Goal: Task Accomplishment & Management: Manage account settings

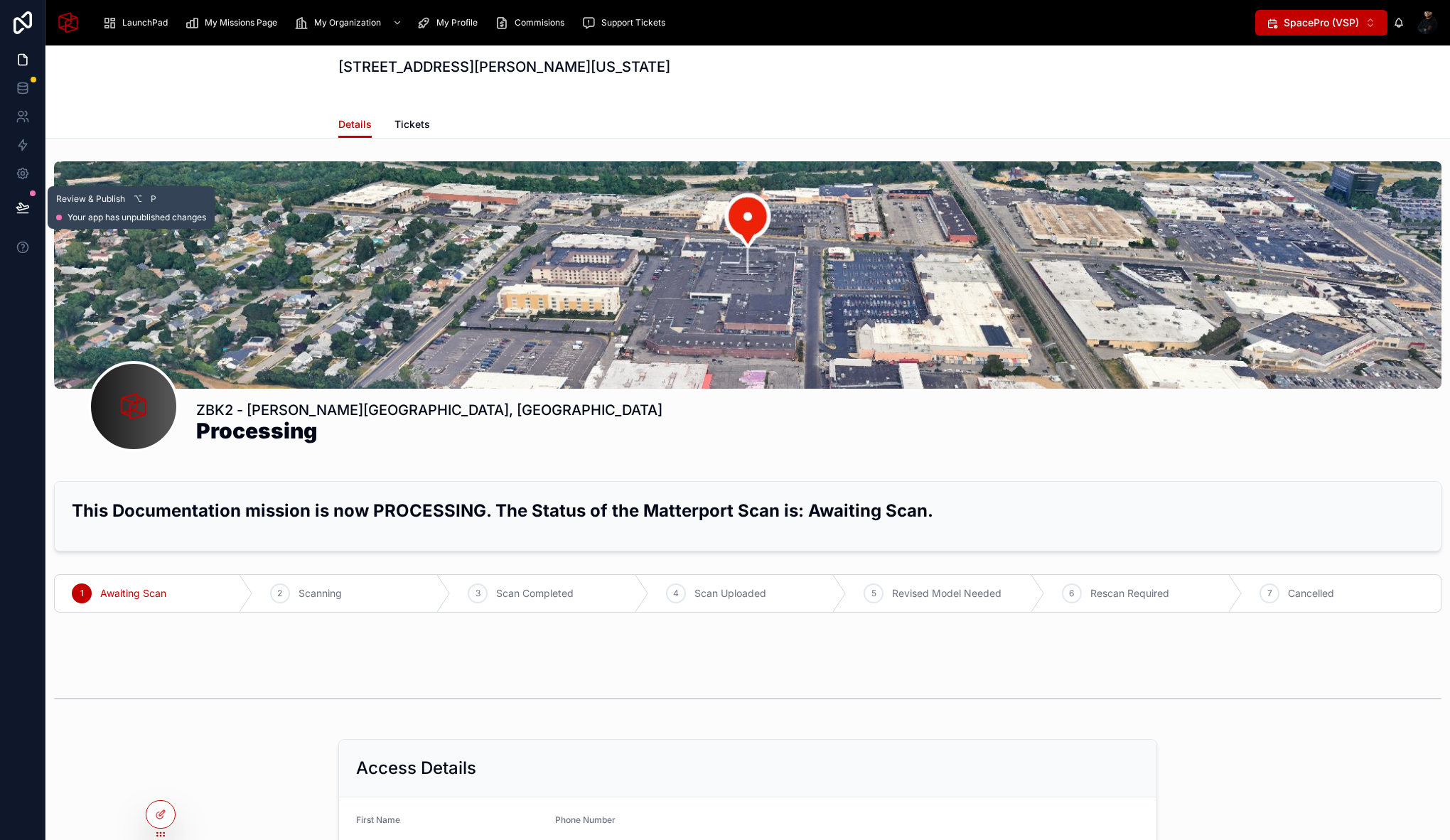
click at [30, 206] on button at bounding box center [22, 208] width 31 height 40
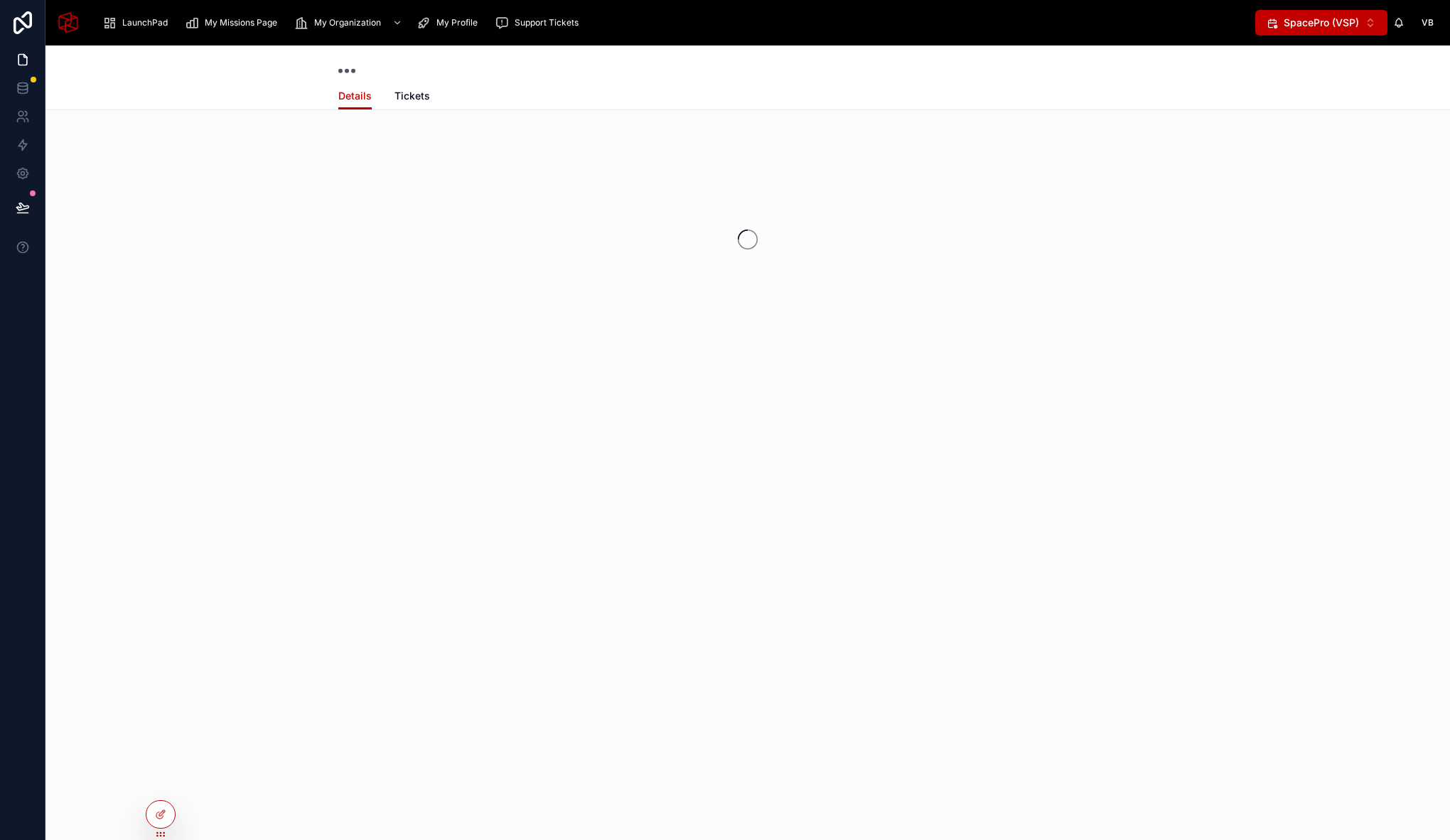
click at [556, 262] on div at bounding box center [748, 240] width 1405 height 225
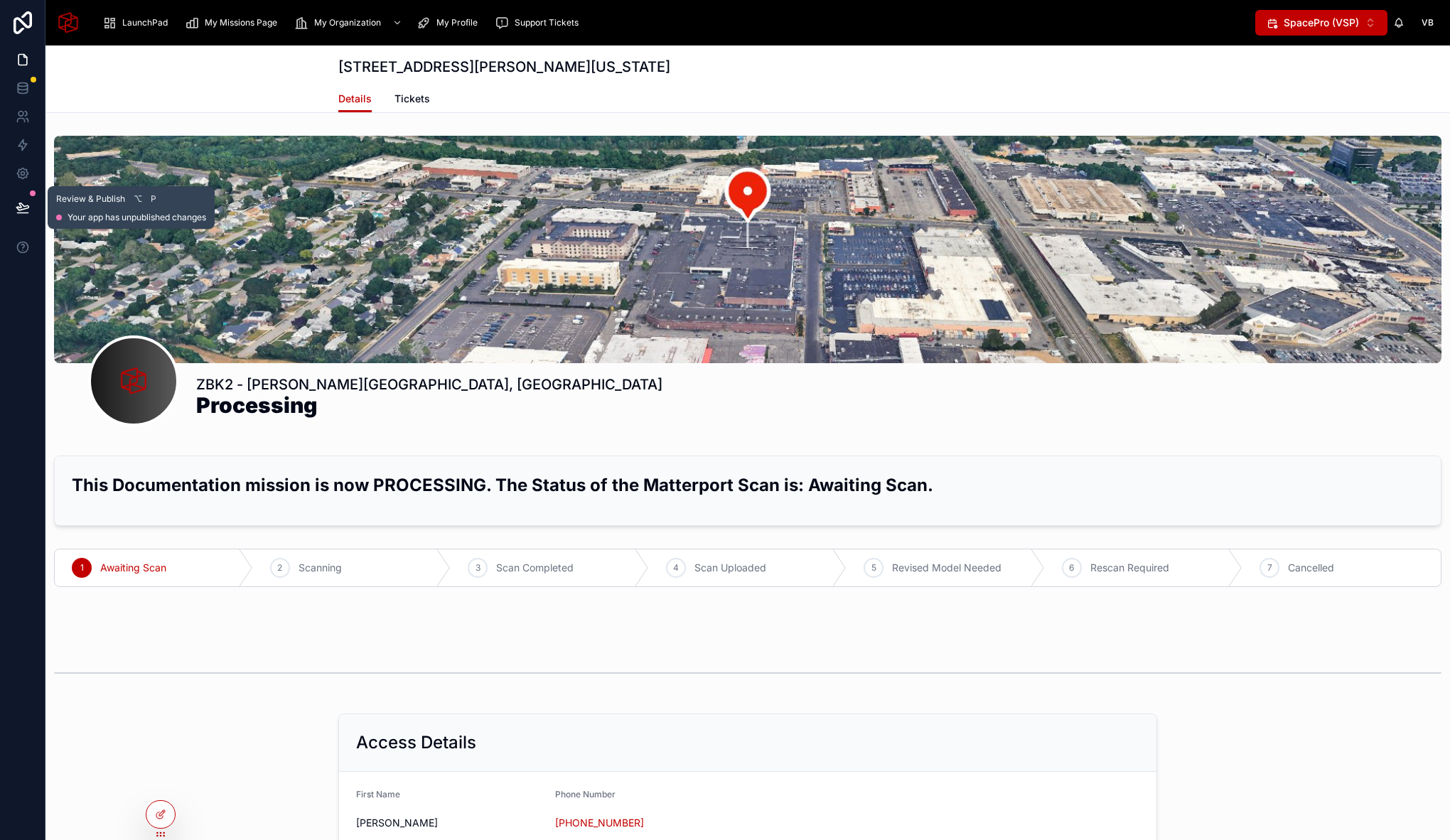
click at [19, 209] on icon at bounding box center [22, 207] width 14 height 14
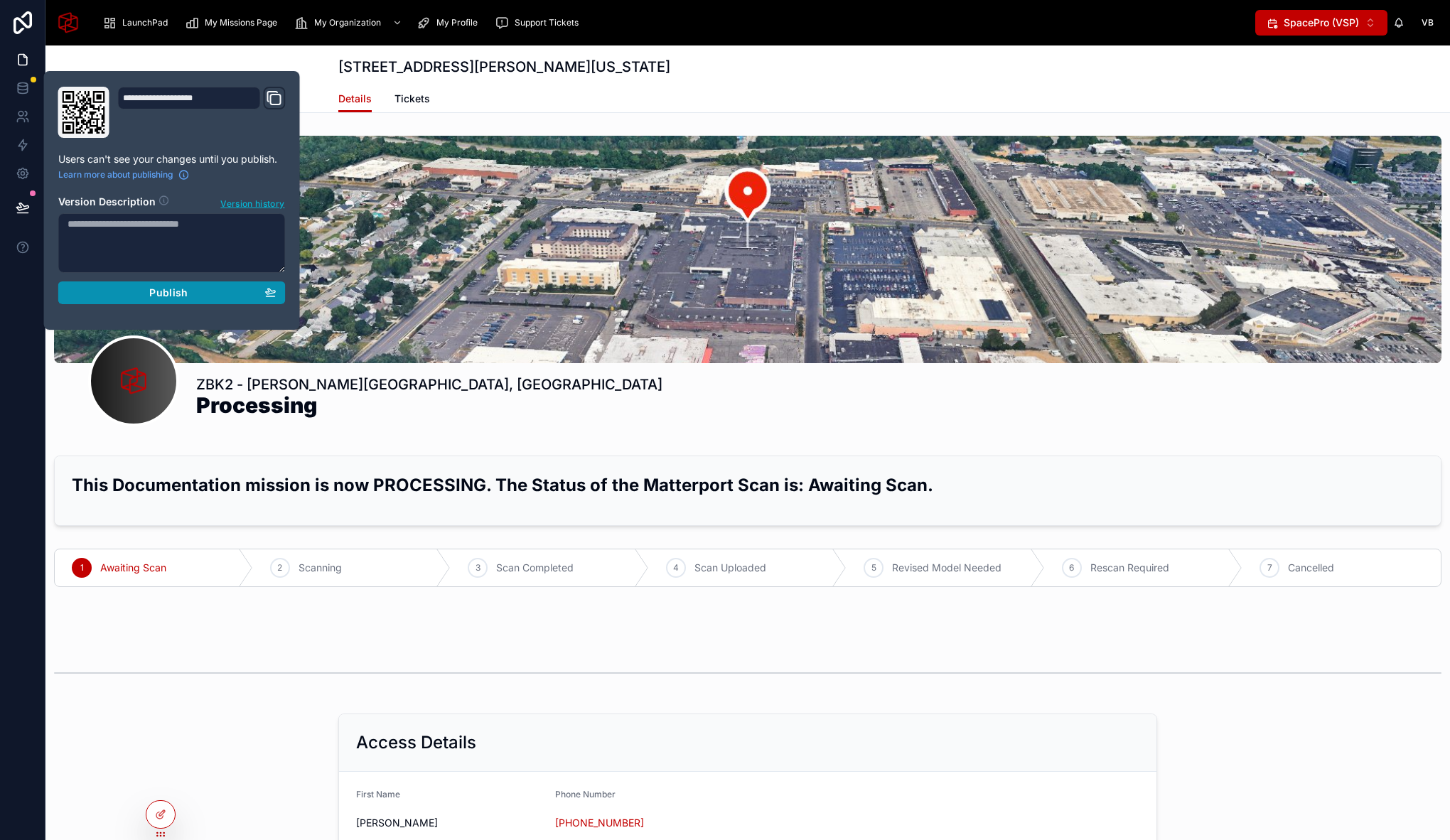
click at [136, 296] on div "Publish" at bounding box center [171, 292] width 209 height 12
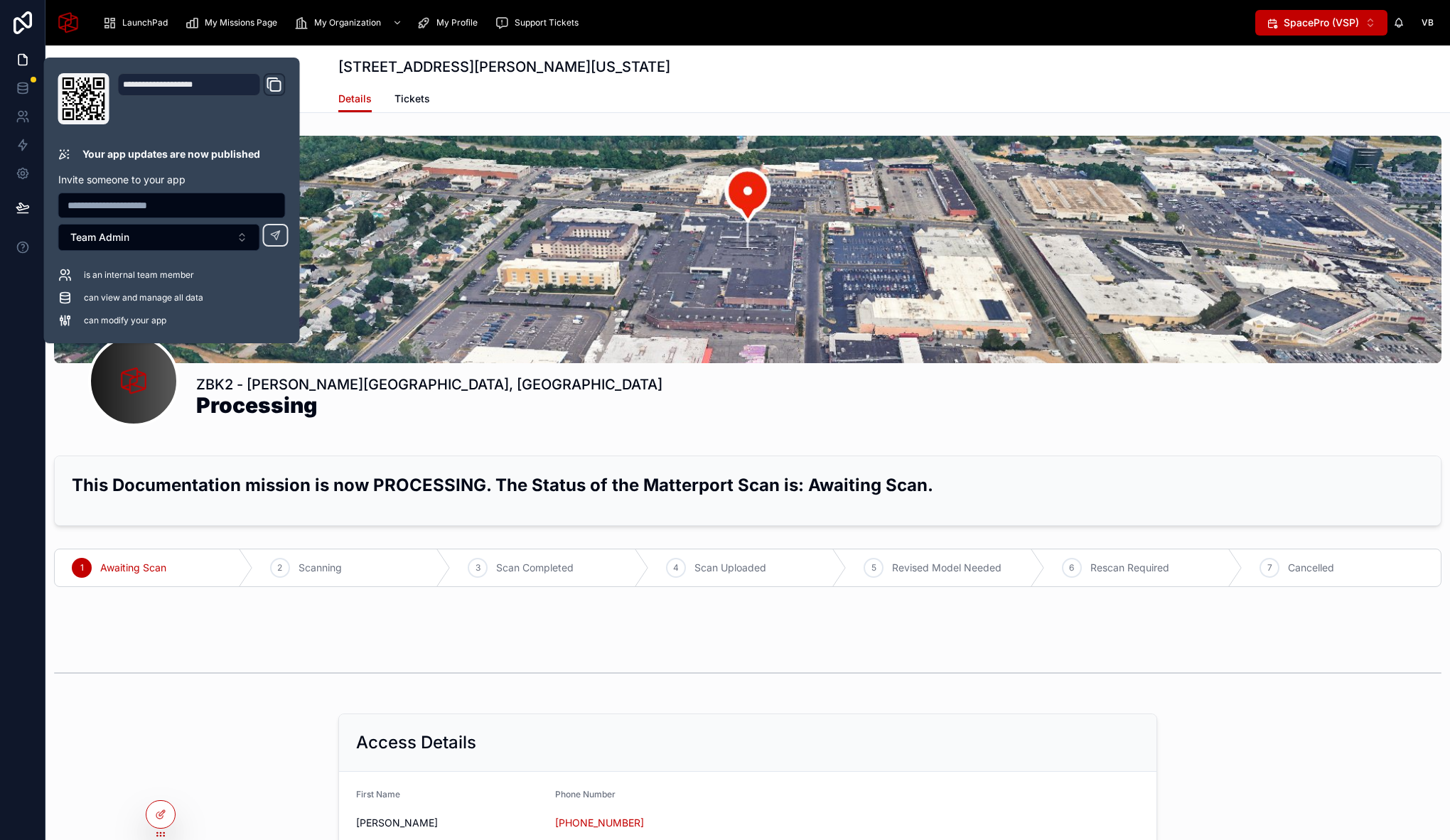
click at [810, 100] on div "Details Tickets" at bounding box center [748, 99] width 819 height 27
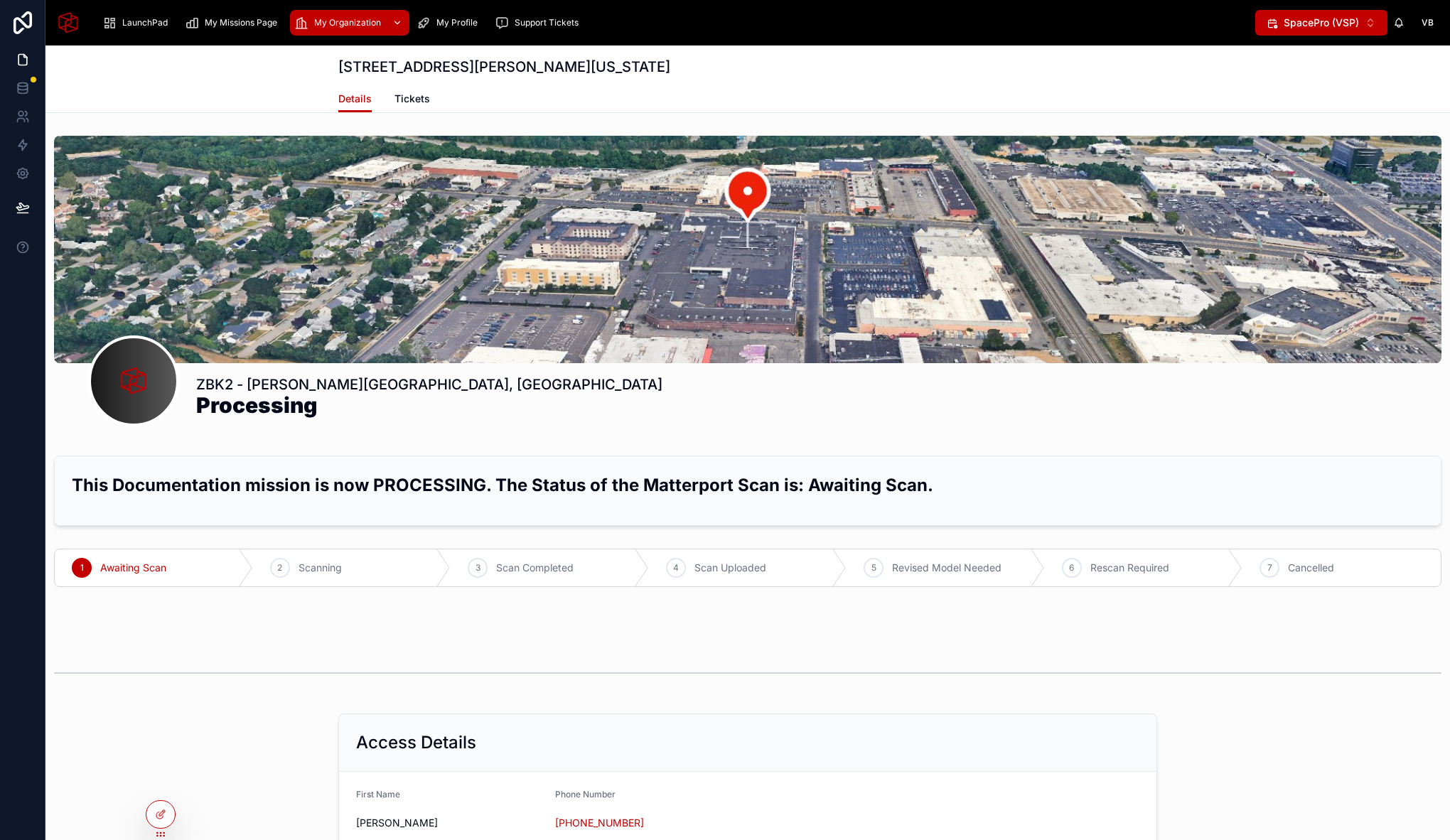
click at [366, 27] on span "My Organization" at bounding box center [348, 23] width 67 height 11
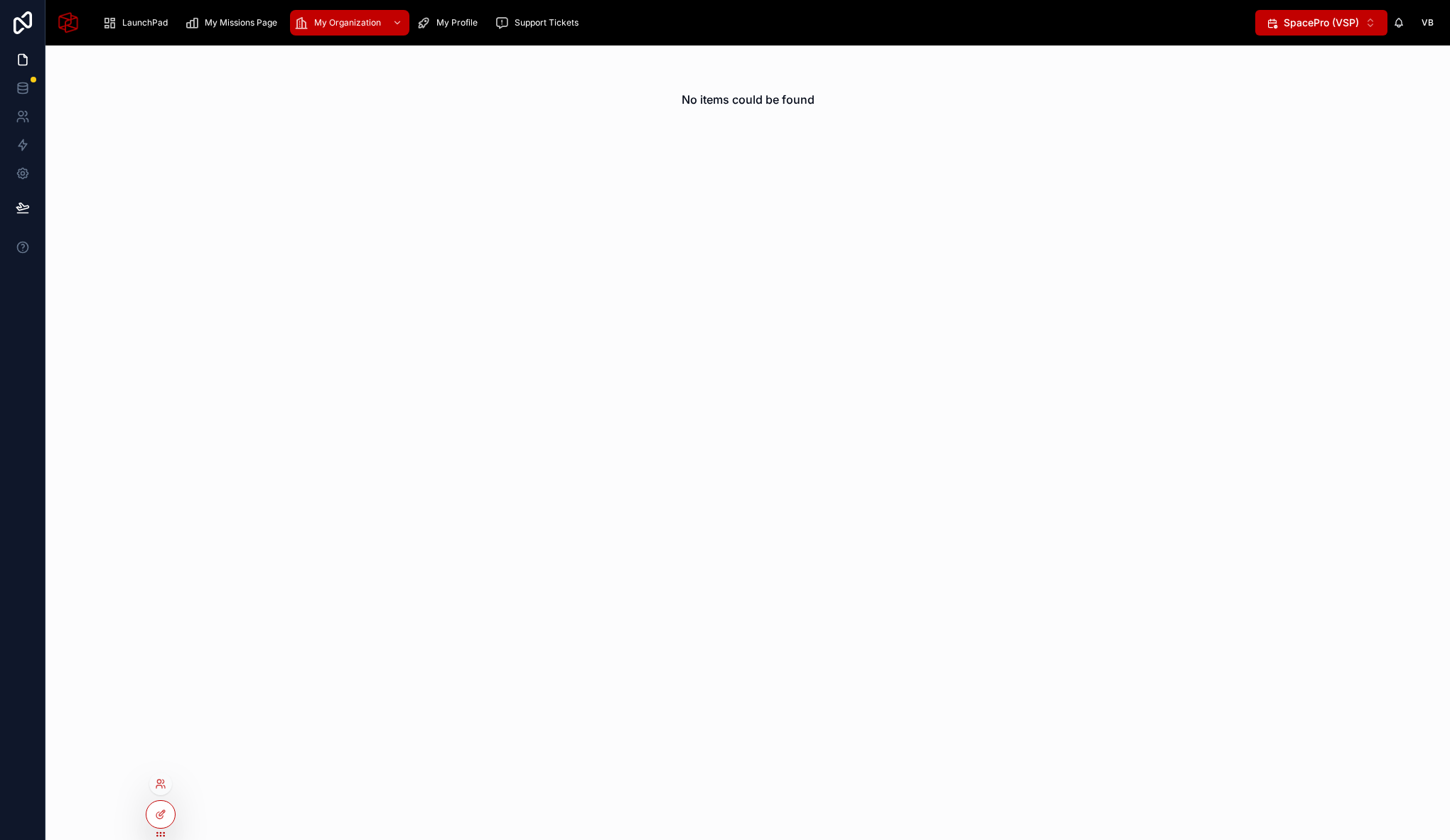
click at [157, 796] on div at bounding box center [161, 787] width 23 height 29
click at [162, 786] on icon at bounding box center [161, 784] width 11 height 11
click at [455, 515] on input "text" at bounding box center [414, 523] width 262 height 23
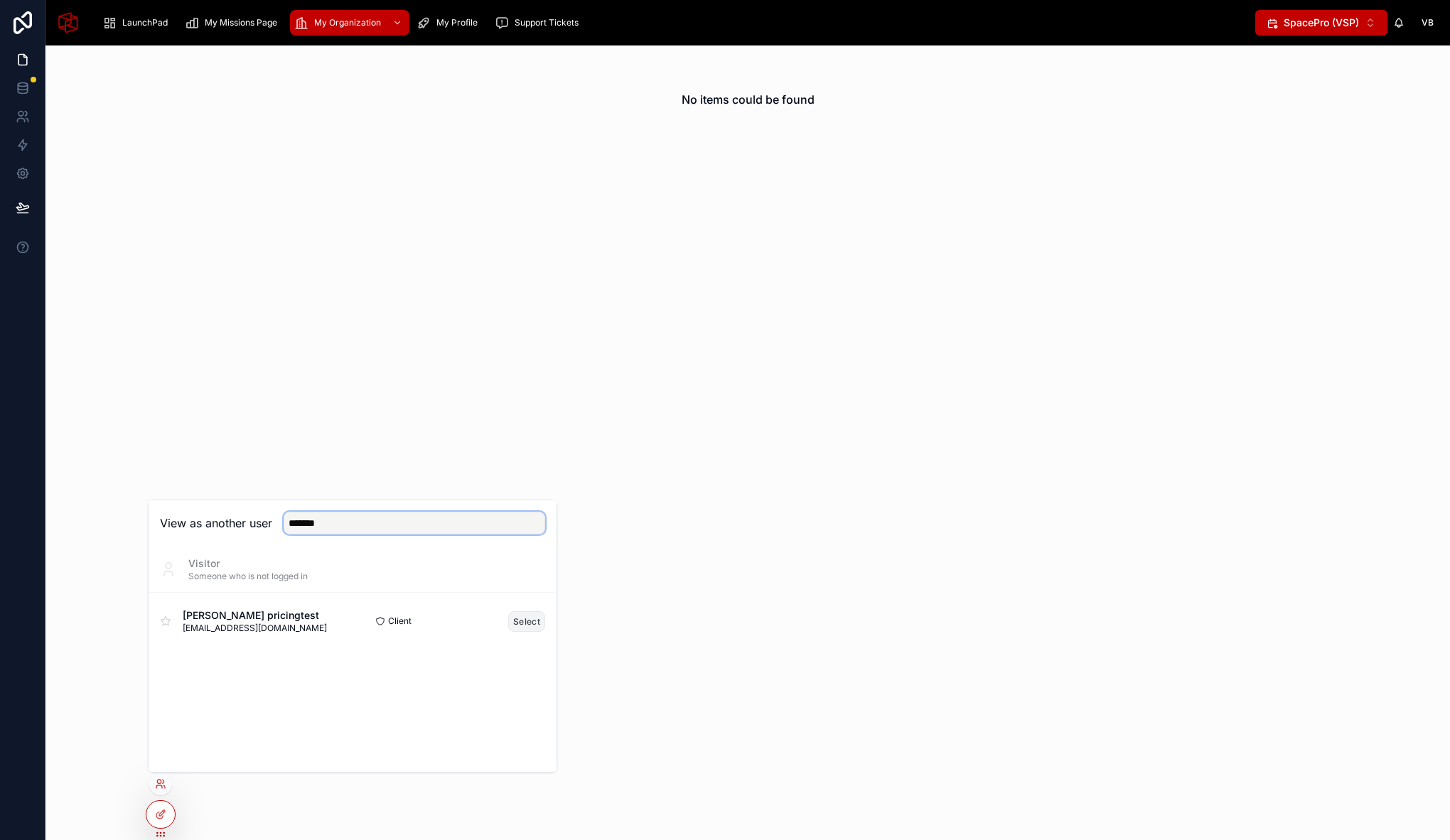
type input "*******"
click at [522, 623] on button "Select" at bounding box center [527, 622] width 37 height 21
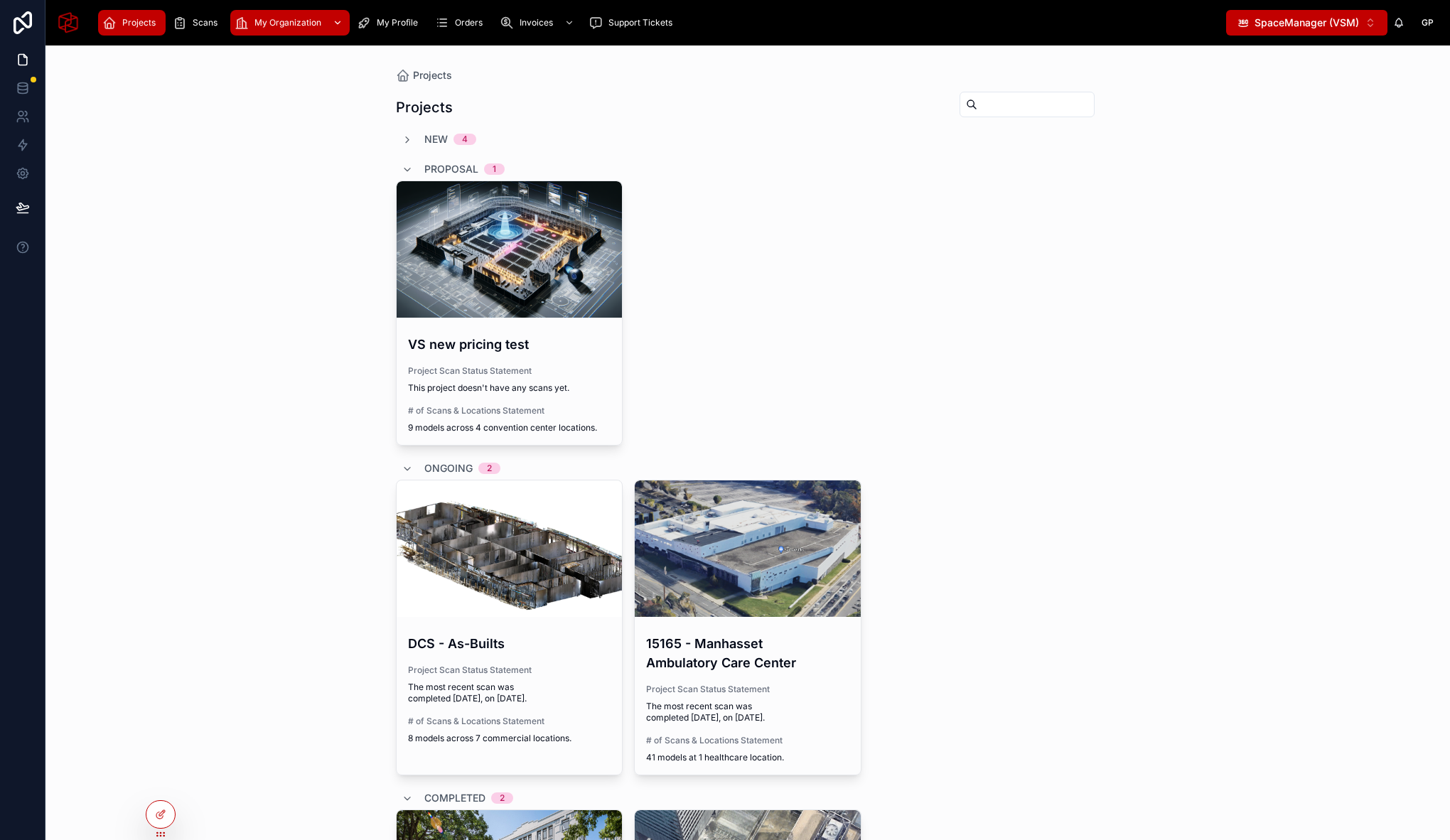
click at [289, 14] on div "My Organization" at bounding box center [290, 23] width 111 height 23
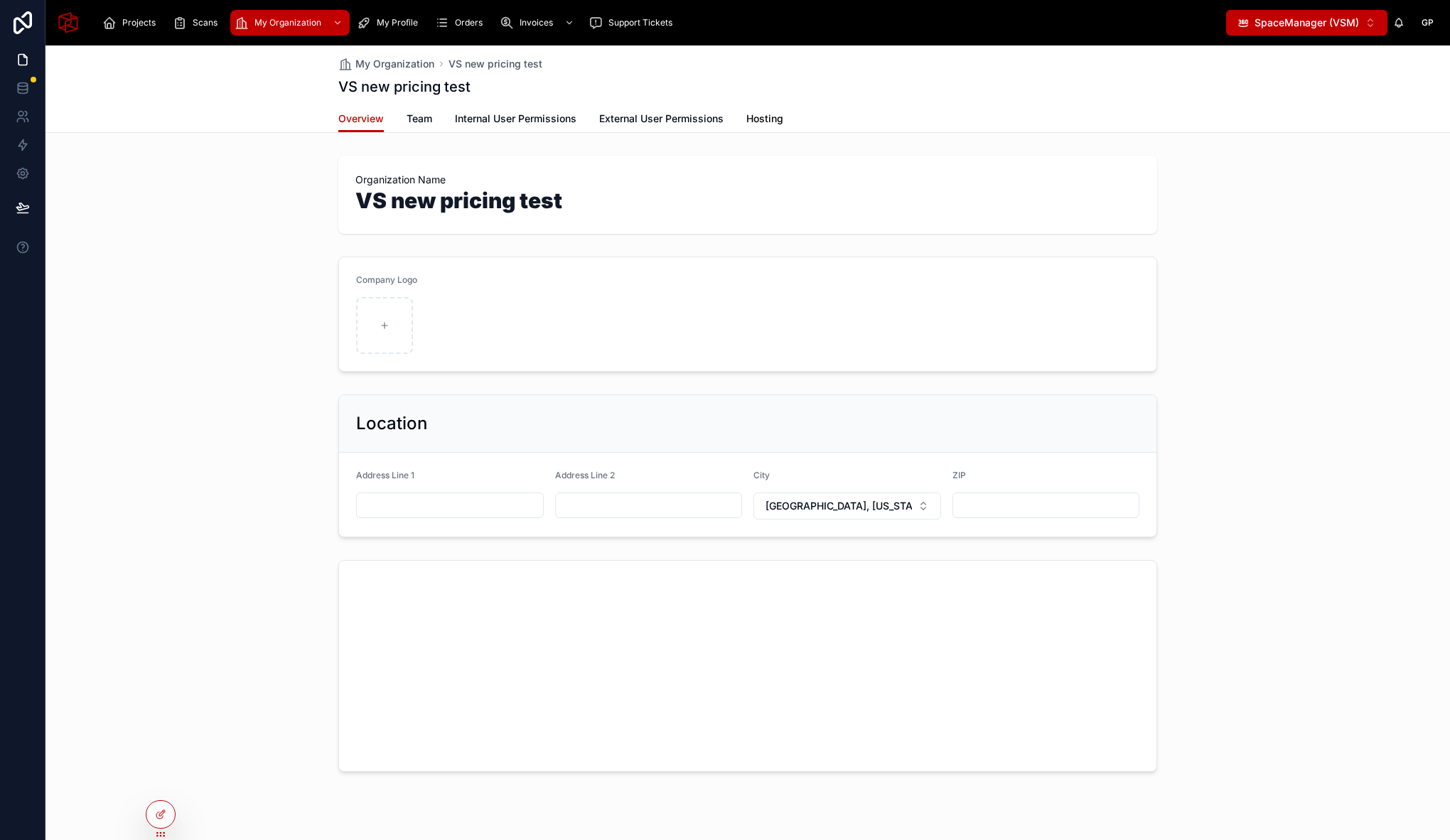
click at [769, 125] on span "Hosting" at bounding box center [765, 118] width 37 height 14
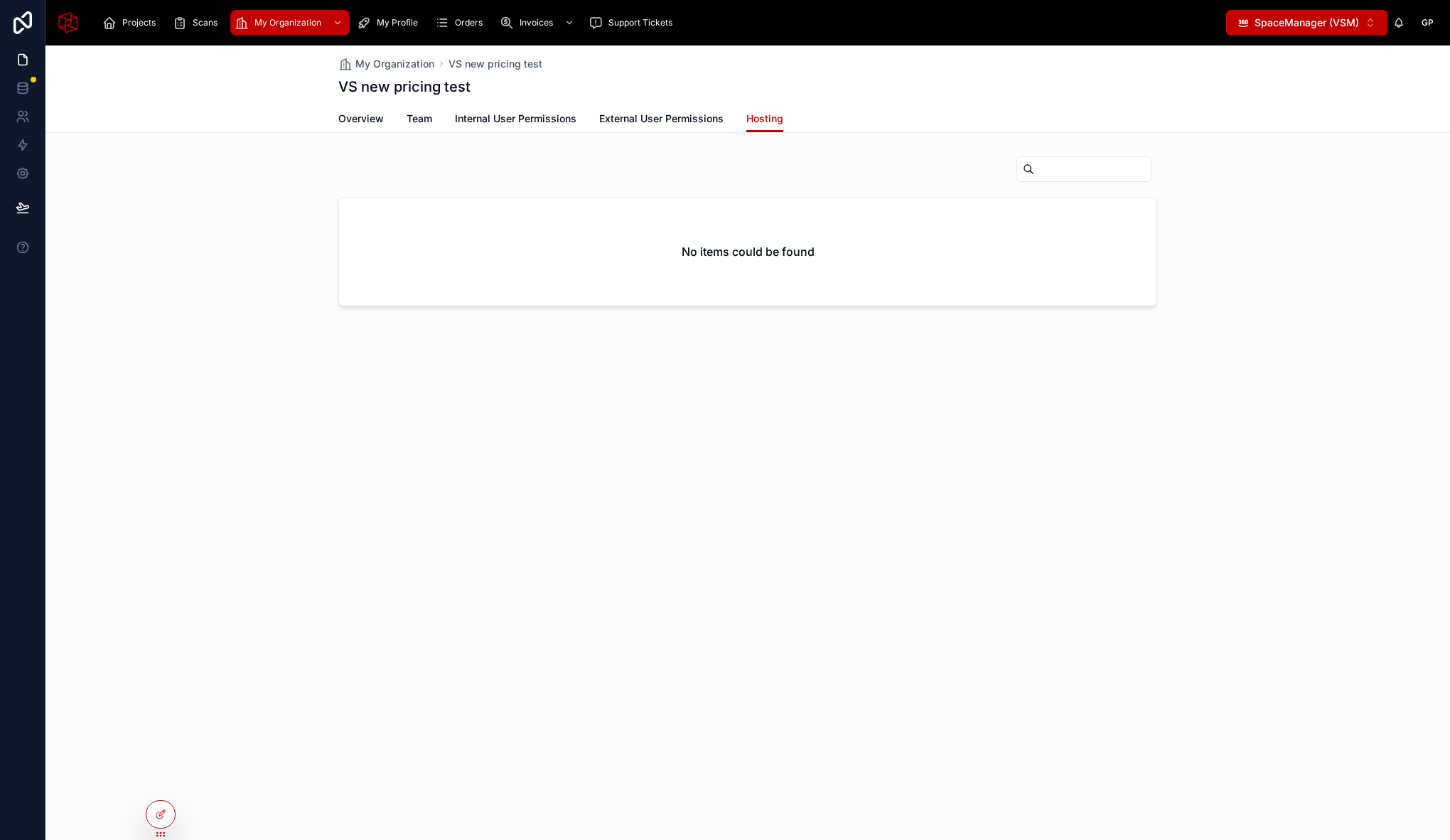
click at [152, 769] on div "My Organization VS new pricing test VS new pricing test Hosting Overview Team I…" at bounding box center [748, 443] width 1405 height 794
click at [155, 783] on div "My Organization VS new pricing test VS new pricing test Hosting Overview Team I…" at bounding box center [748, 443] width 1405 height 794
click at [161, 786] on icon at bounding box center [161, 784] width 11 height 11
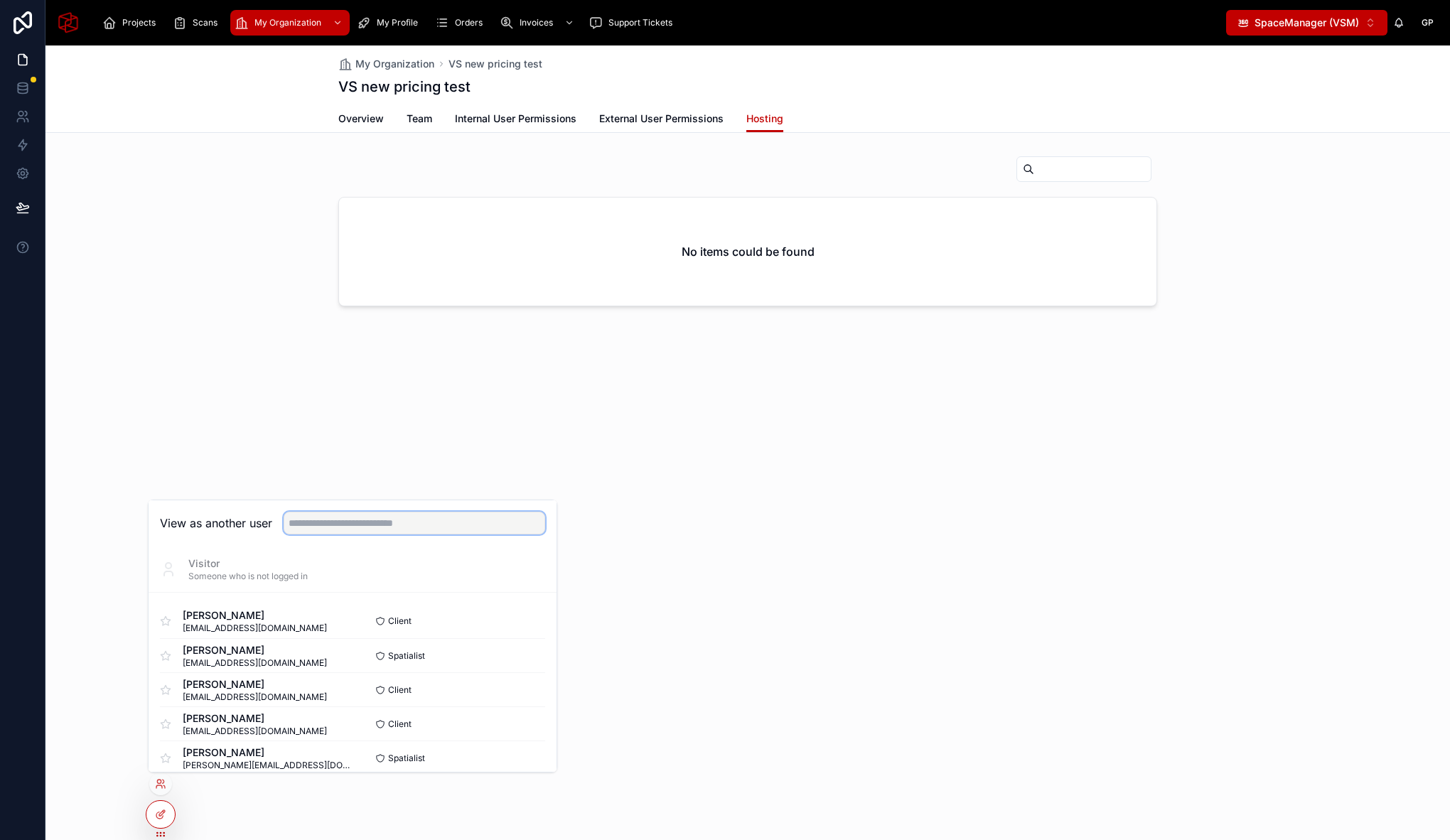
click at [442, 519] on input "text" at bounding box center [414, 523] width 262 height 23
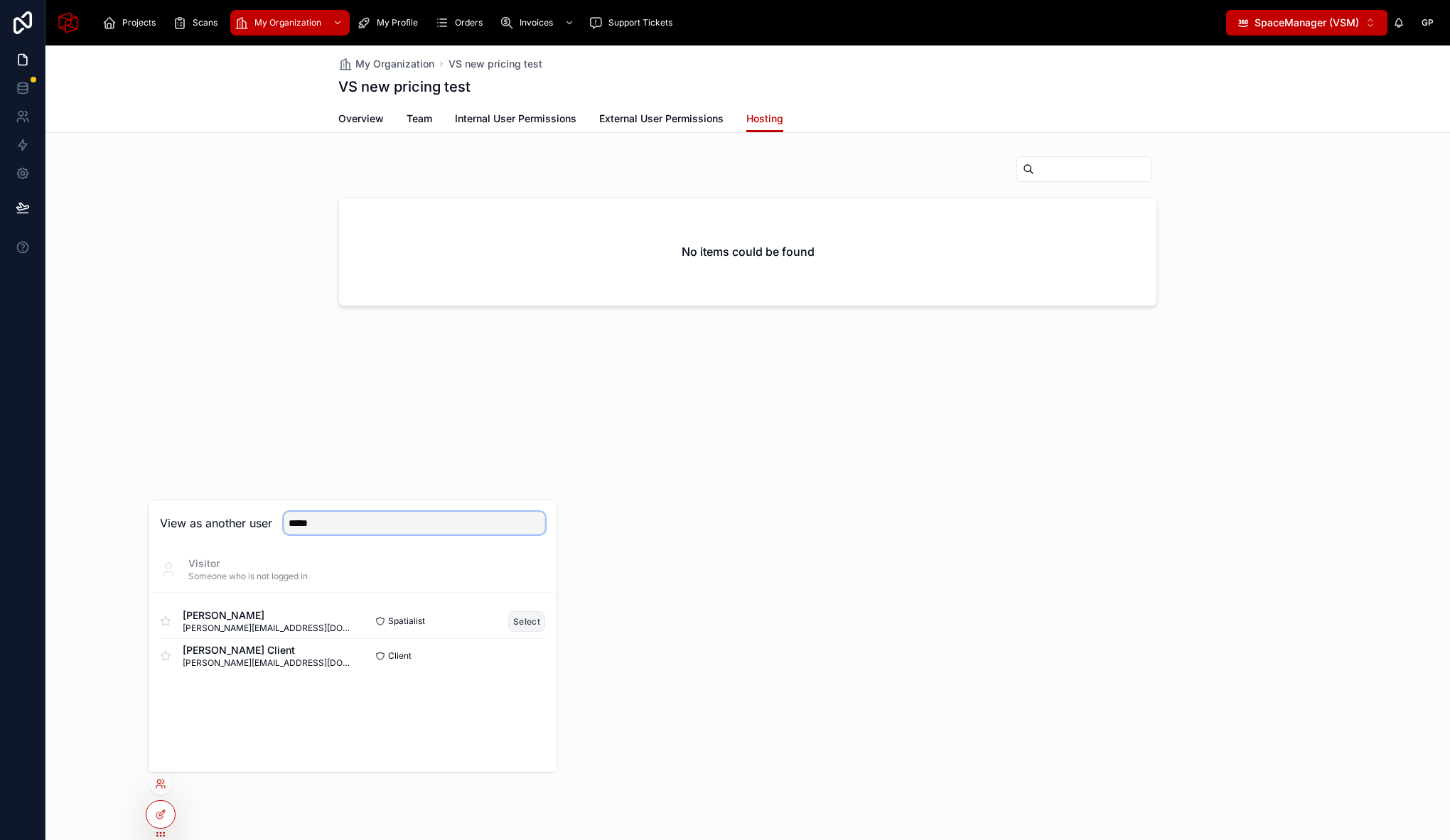
type input "*****"
click at [523, 621] on button "Select" at bounding box center [527, 622] width 37 height 21
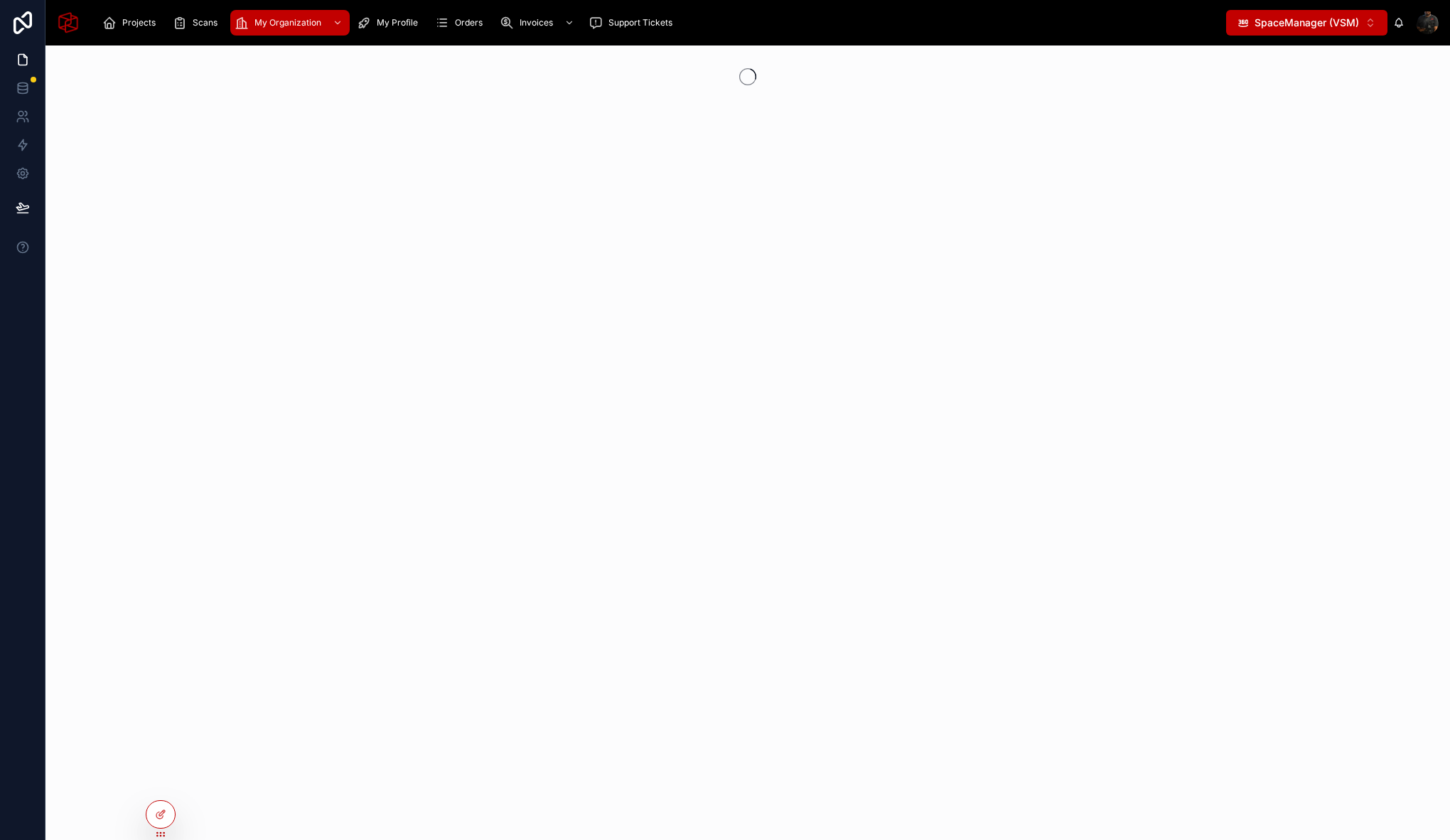
click at [1309, 15] on button "SpaceManager (VSM) ⌥ 2" at bounding box center [1306, 22] width 161 height 26
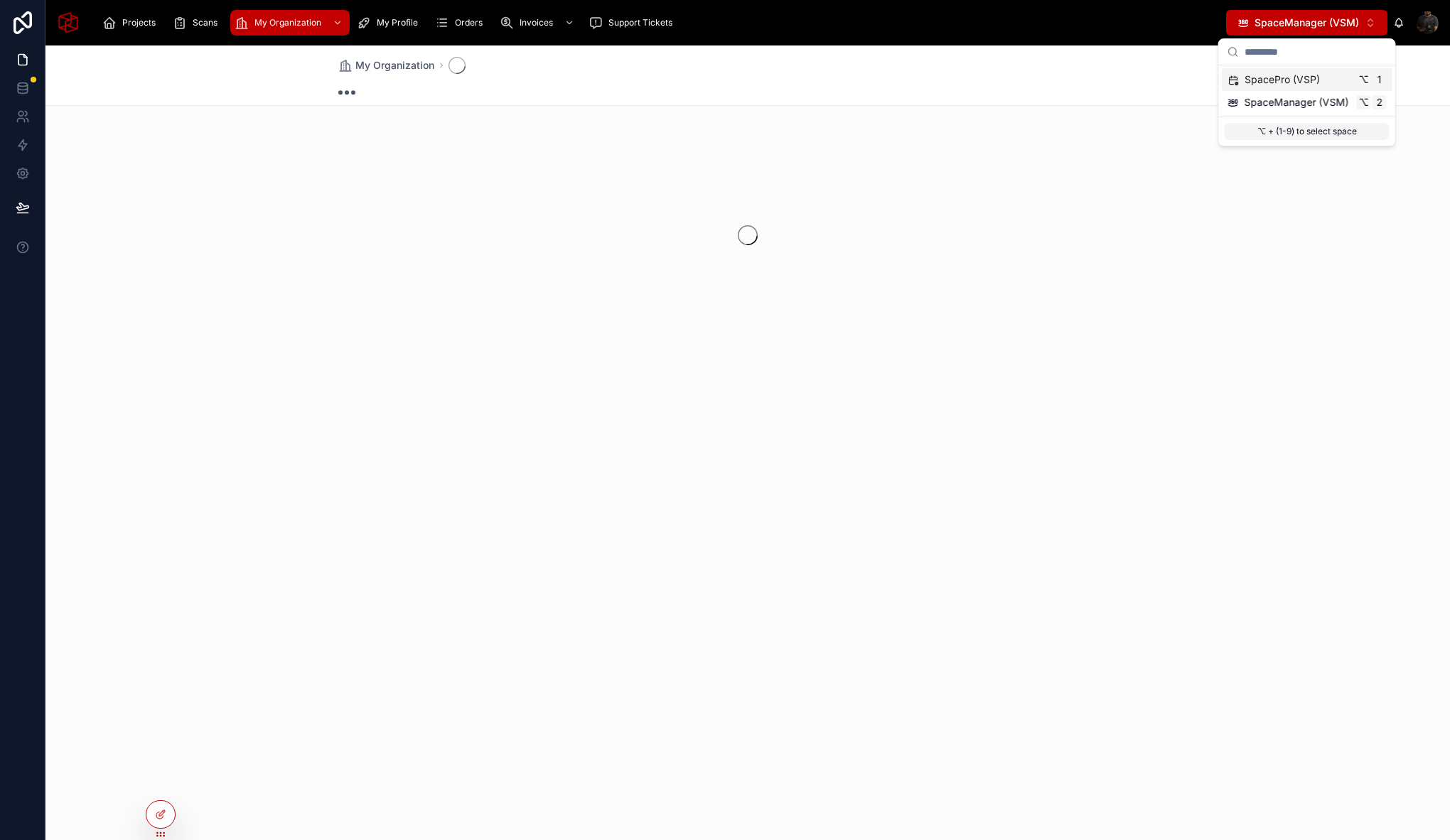
click at [1090, 102] on div "My Organization" at bounding box center [748, 75] width 819 height 60
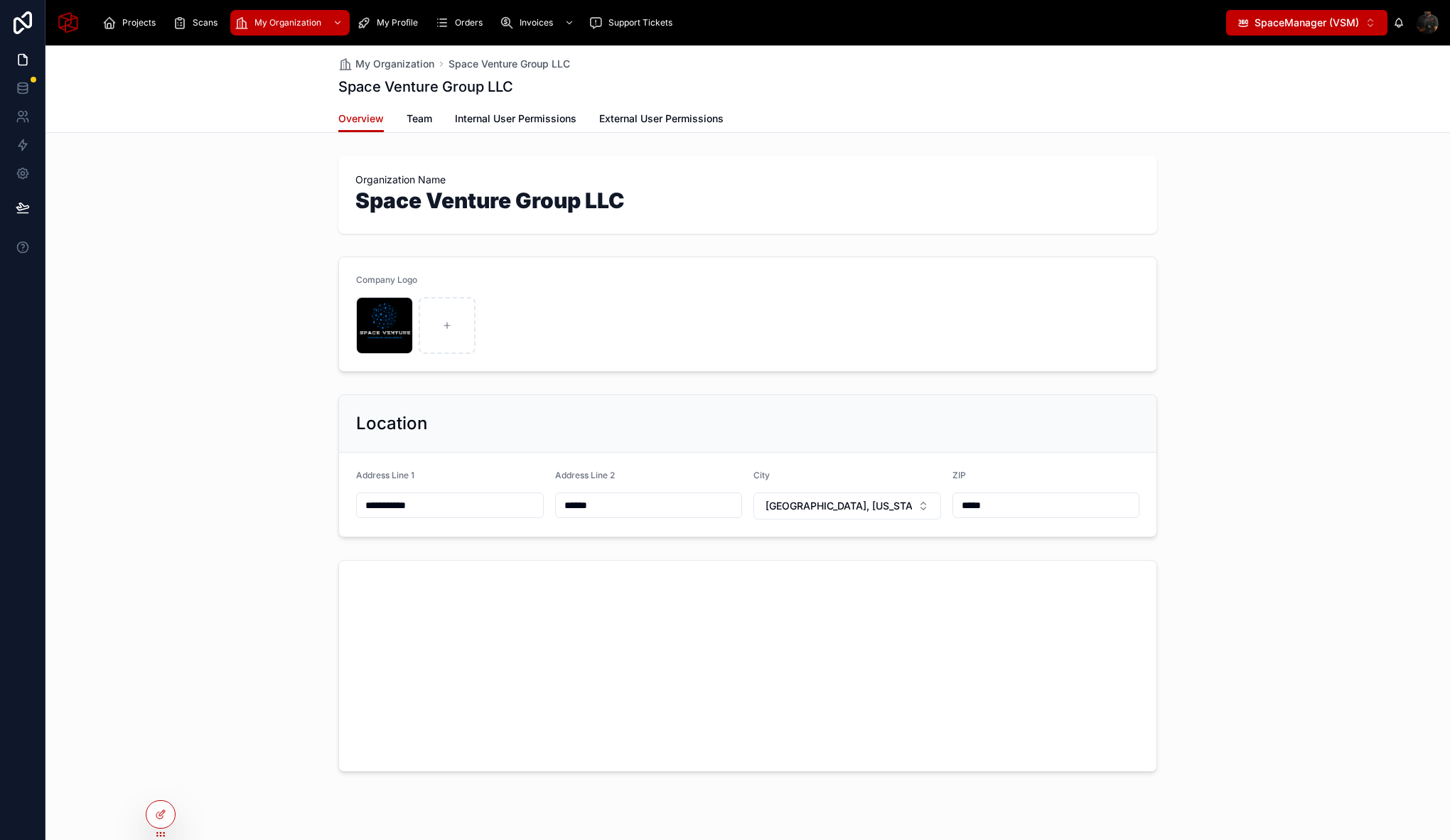
click at [1313, 25] on span "SpaceManager (VSM)" at bounding box center [1307, 22] width 105 height 14
click at [1299, 99] on span "SpaceManager (VSM)" at bounding box center [1298, 102] width 105 height 14
click at [148, 781] on div "**********" at bounding box center [748, 457] width 1405 height 823
click at [166, 785] on icon at bounding box center [161, 784] width 11 height 11
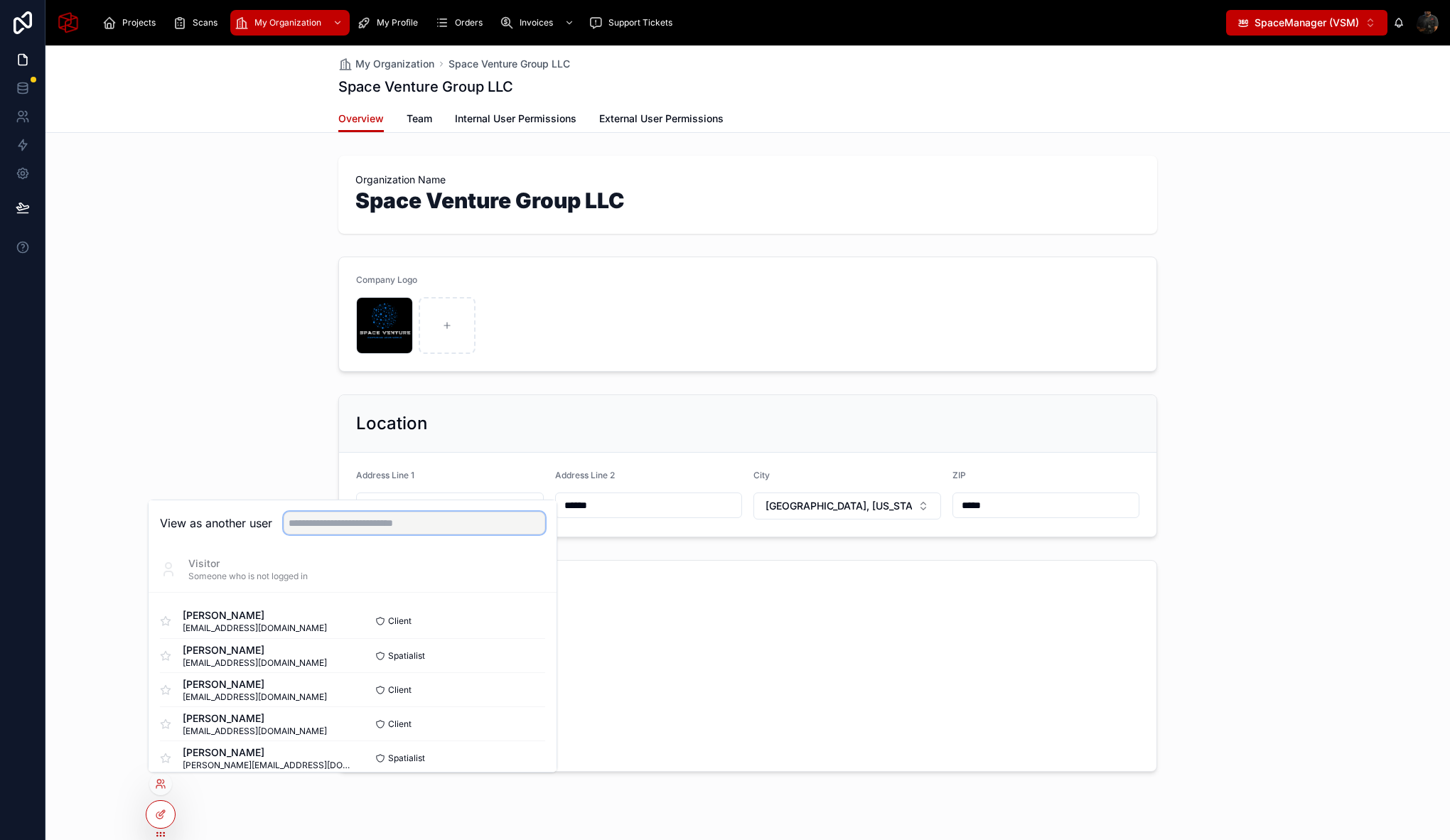
click at [353, 517] on input "text" at bounding box center [414, 523] width 262 height 23
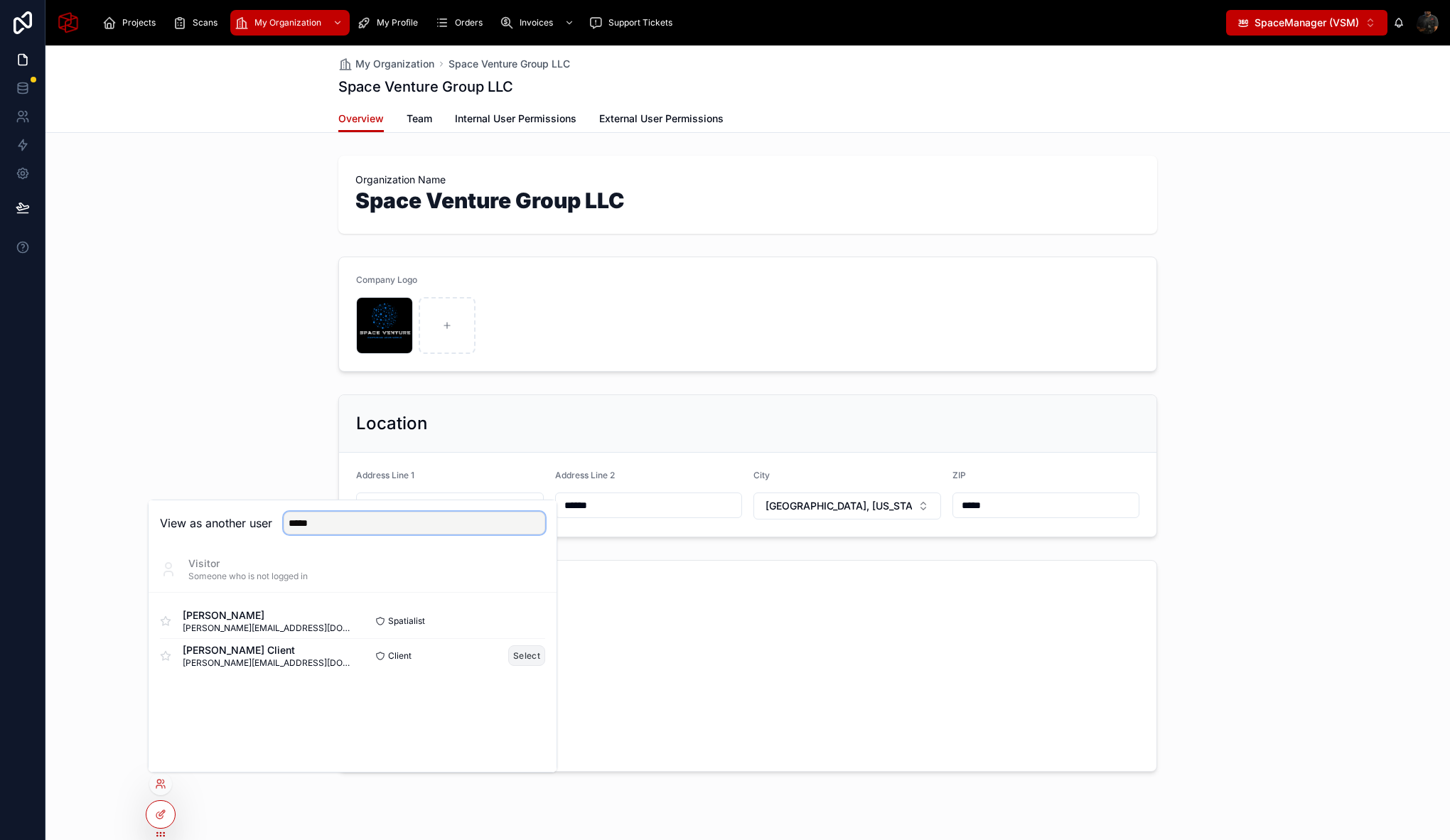
type input "*****"
click at [527, 650] on button "Select" at bounding box center [527, 656] width 37 height 21
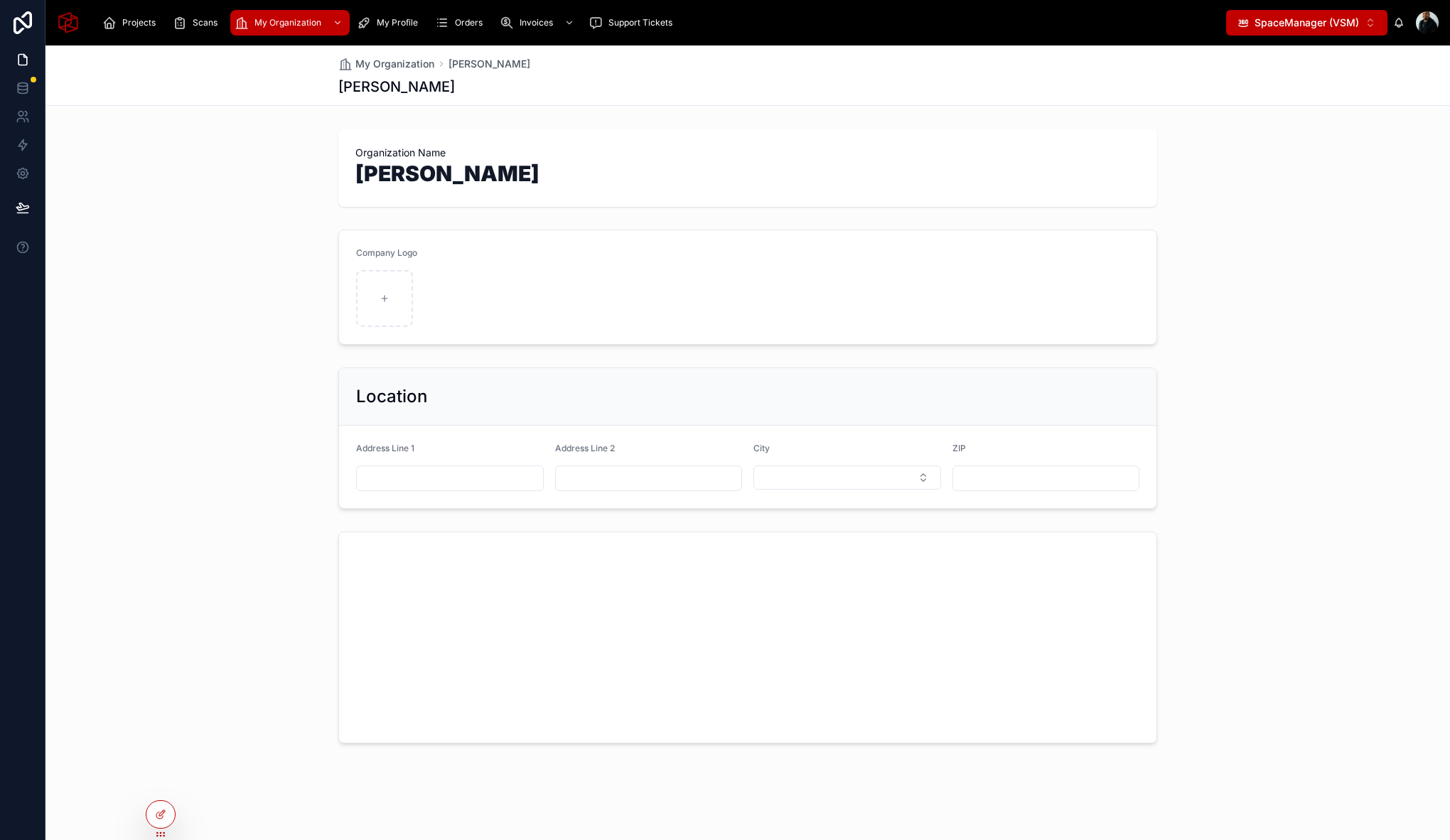
click at [257, 224] on div "Company Logo" at bounding box center [748, 287] width 1405 height 127
click at [276, 268] on div "Company Logo" at bounding box center [748, 287] width 1405 height 127
click at [156, 811] on icon at bounding box center [161, 814] width 11 height 11
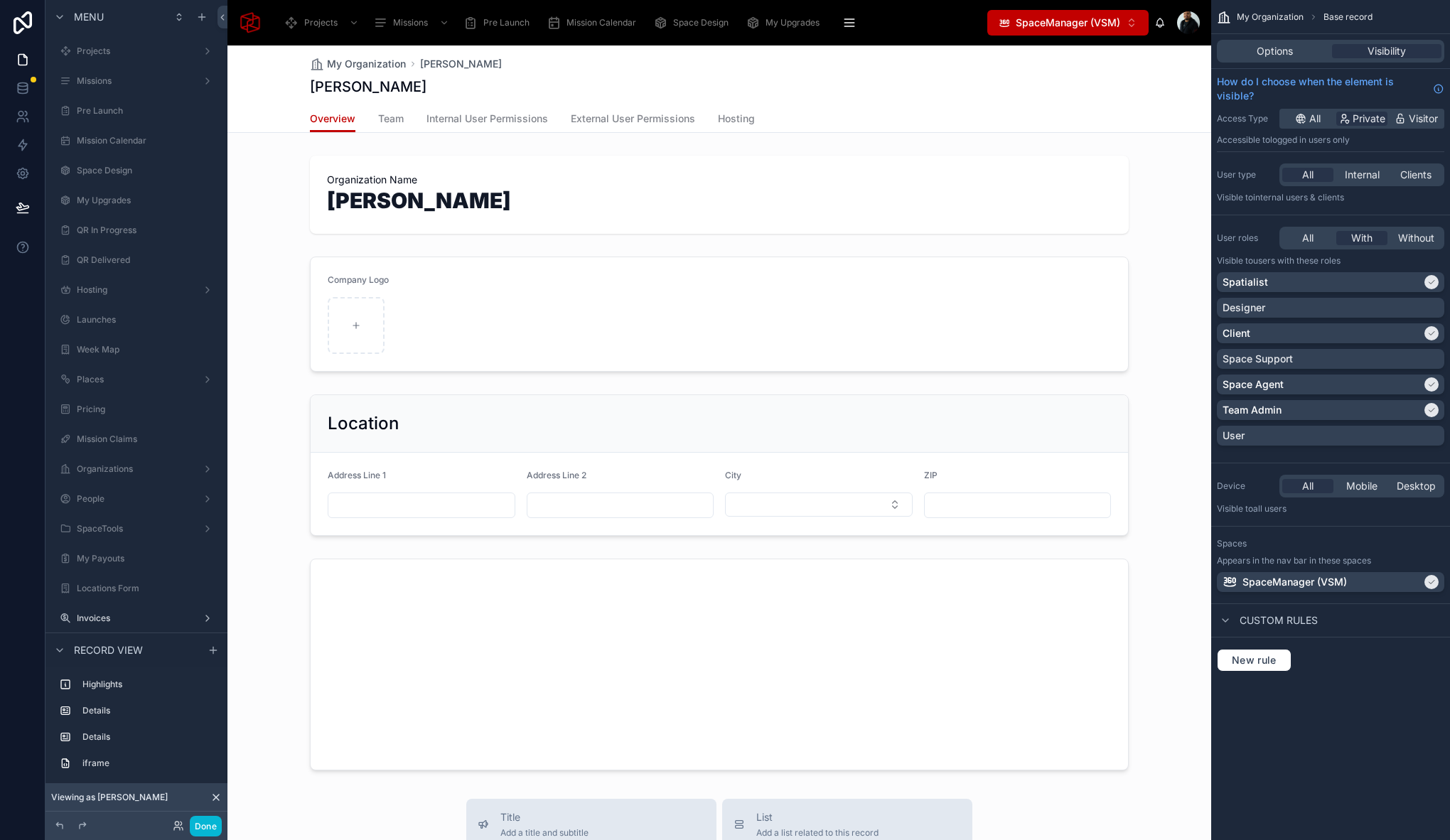
click at [709, 119] on div "Overview Team Internal User Permissions External User Permissions Hosting" at bounding box center [719, 118] width 819 height 27
click at [718, 118] on span "Hosting" at bounding box center [736, 118] width 37 height 14
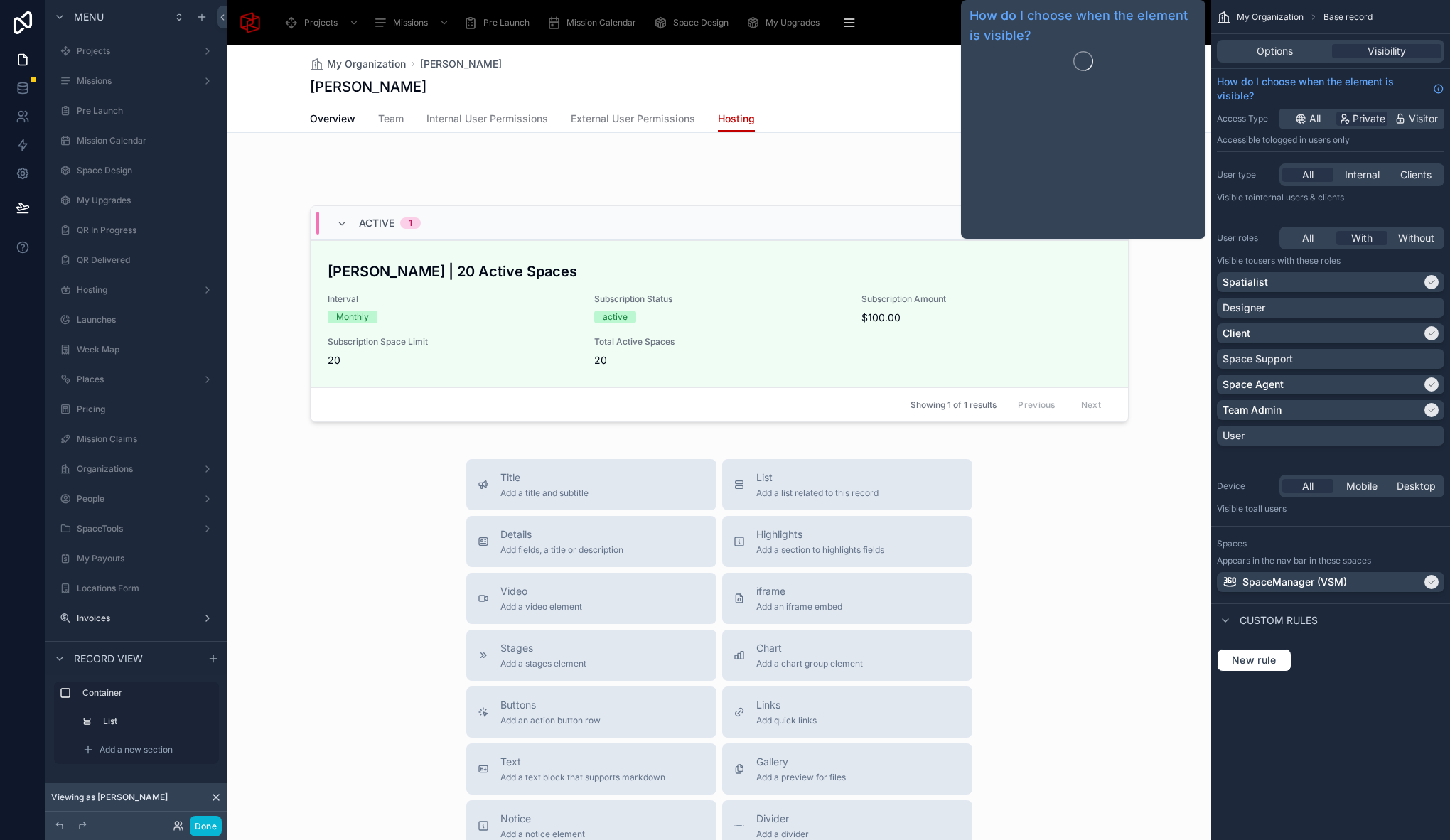
click at [866, 75] on div "My Organization Sameh Sameh" at bounding box center [719, 75] width 819 height 60
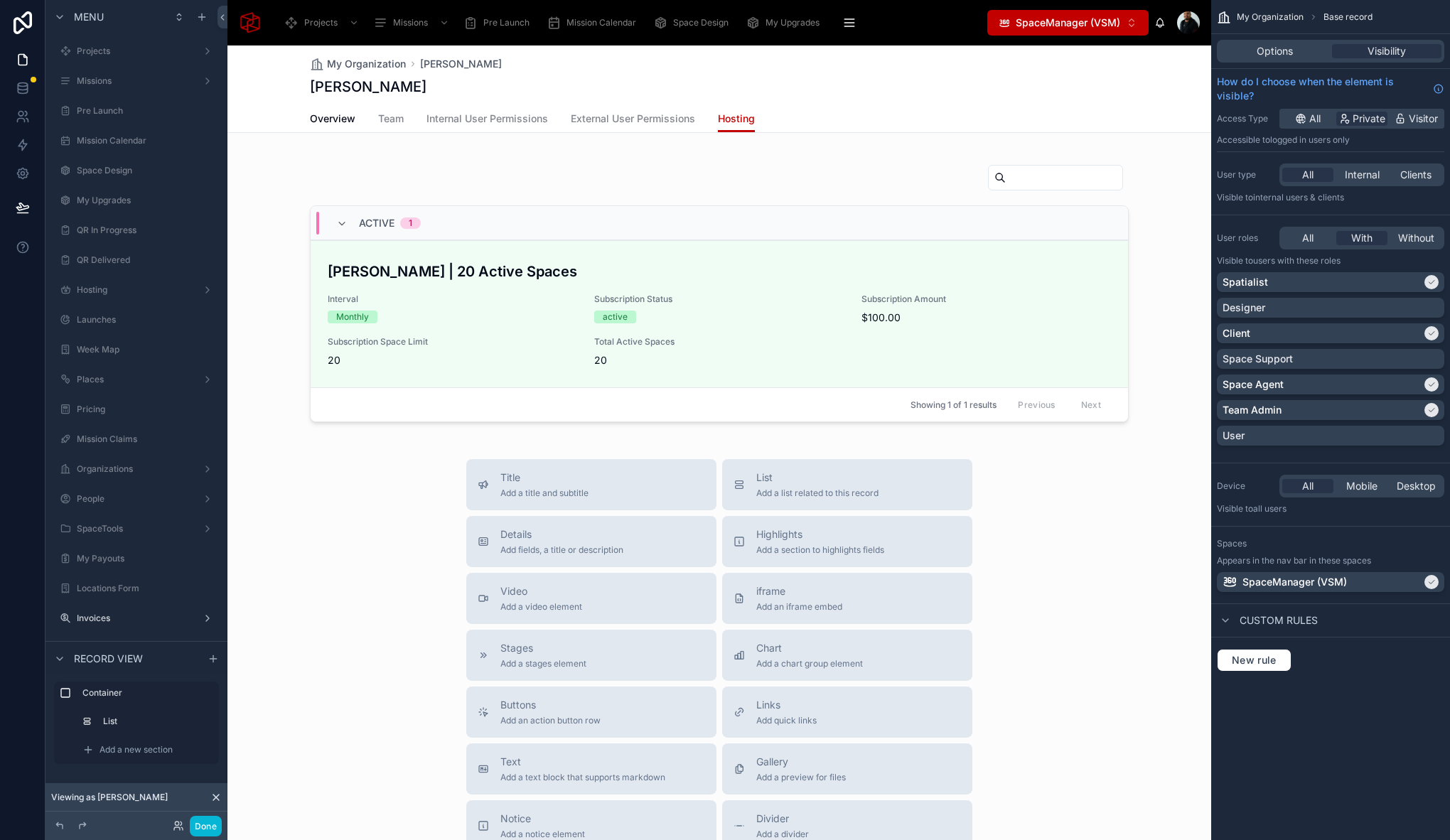
click at [866, 75] on div "My Organization Sameh Sameh" at bounding box center [719, 75] width 819 height 60
click at [560, 61] on div "My Organization Sameh" at bounding box center [719, 64] width 819 height 14
click at [493, 75] on div "My Organization Sameh Sameh" at bounding box center [719, 75] width 819 height 60
click at [405, 88] on div "[PERSON_NAME]" at bounding box center [719, 87] width 819 height 20
click at [346, 161] on div at bounding box center [719, 292] width 984 height 287
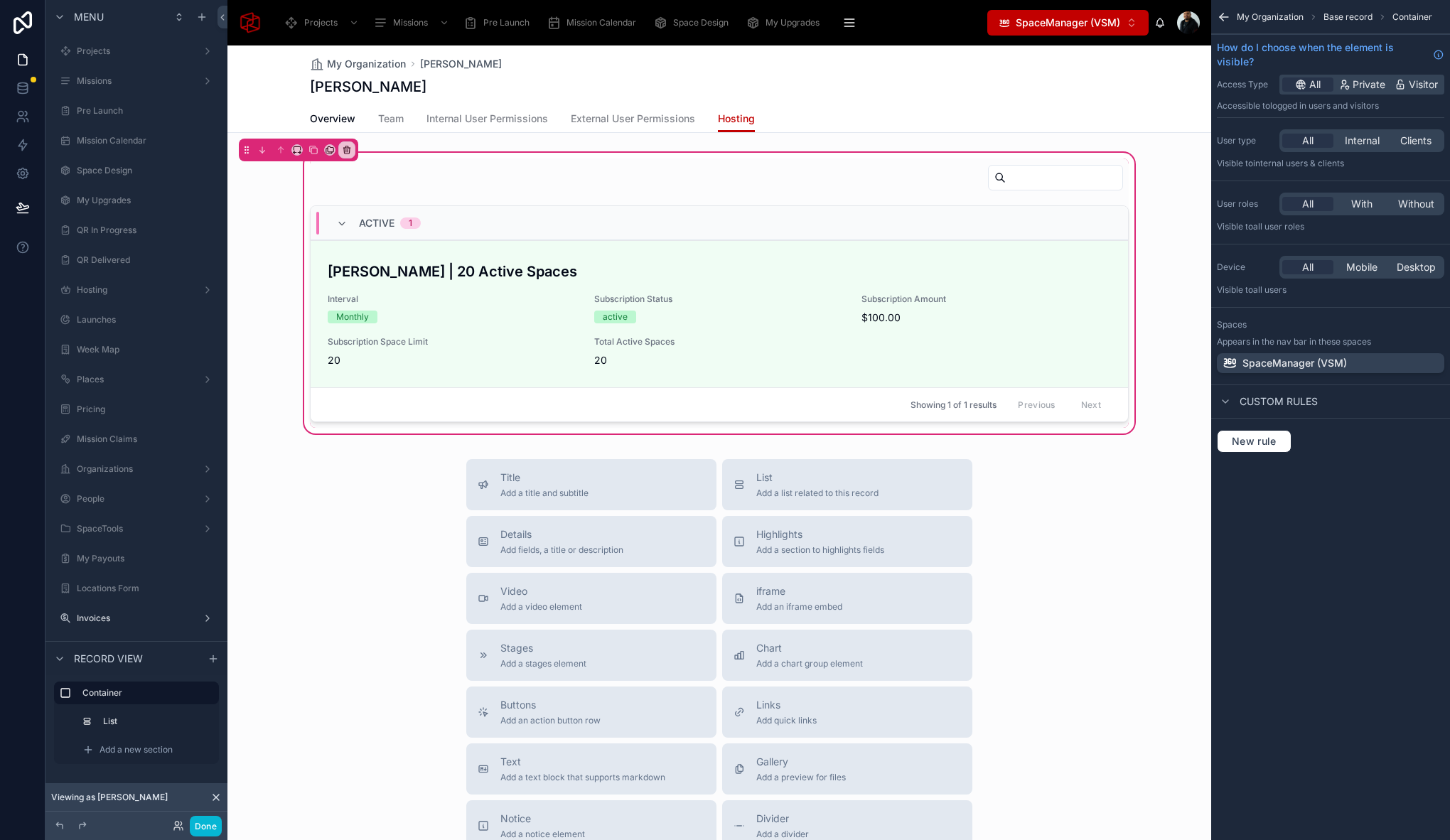
click at [422, 94] on div "[PERSON_NAME]" at bounding box center [719, 87] width 819 height 20
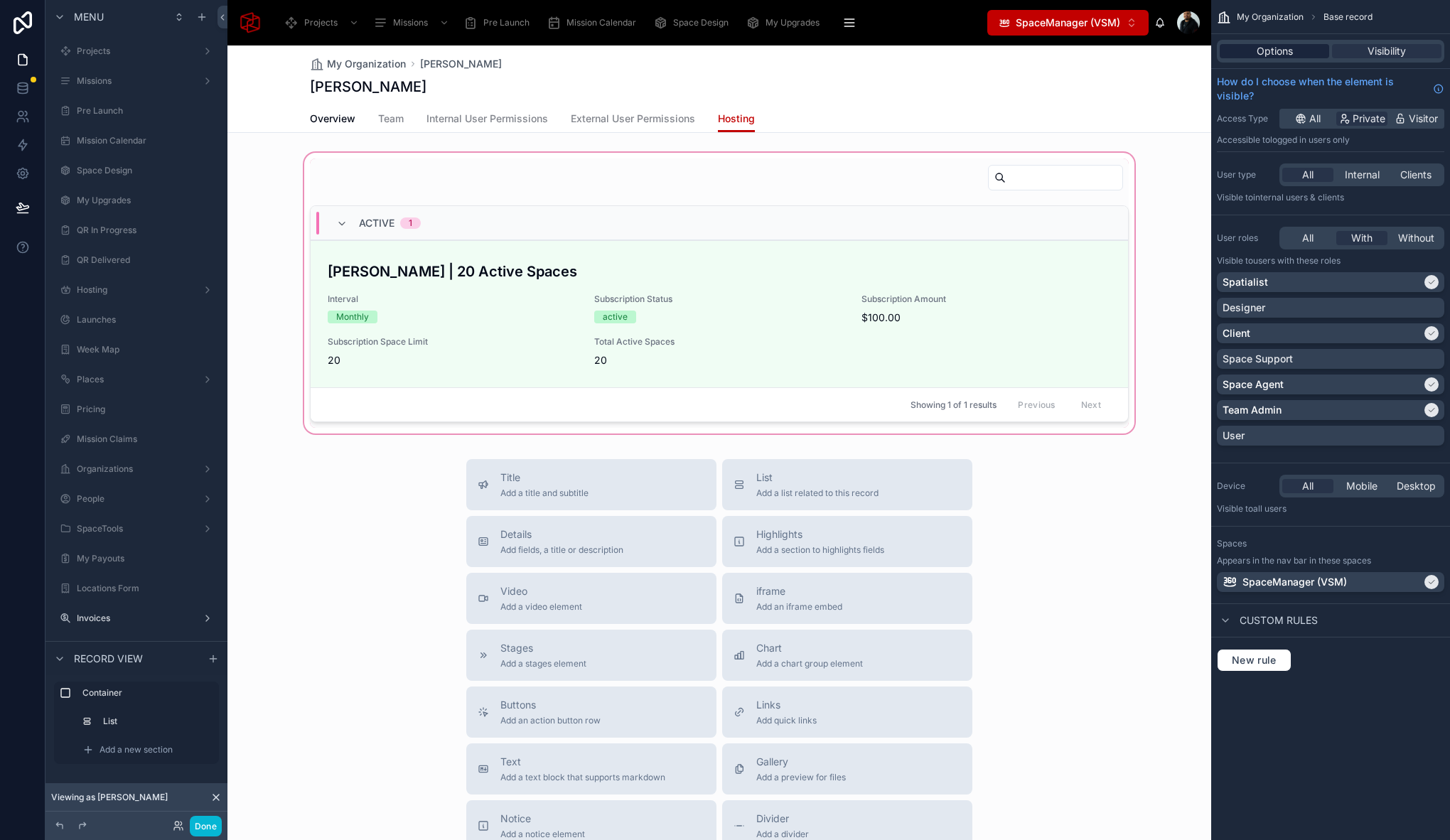
click at [1268, 51] on span "Options" at bounding box center [1275, 50] width 36 height 14
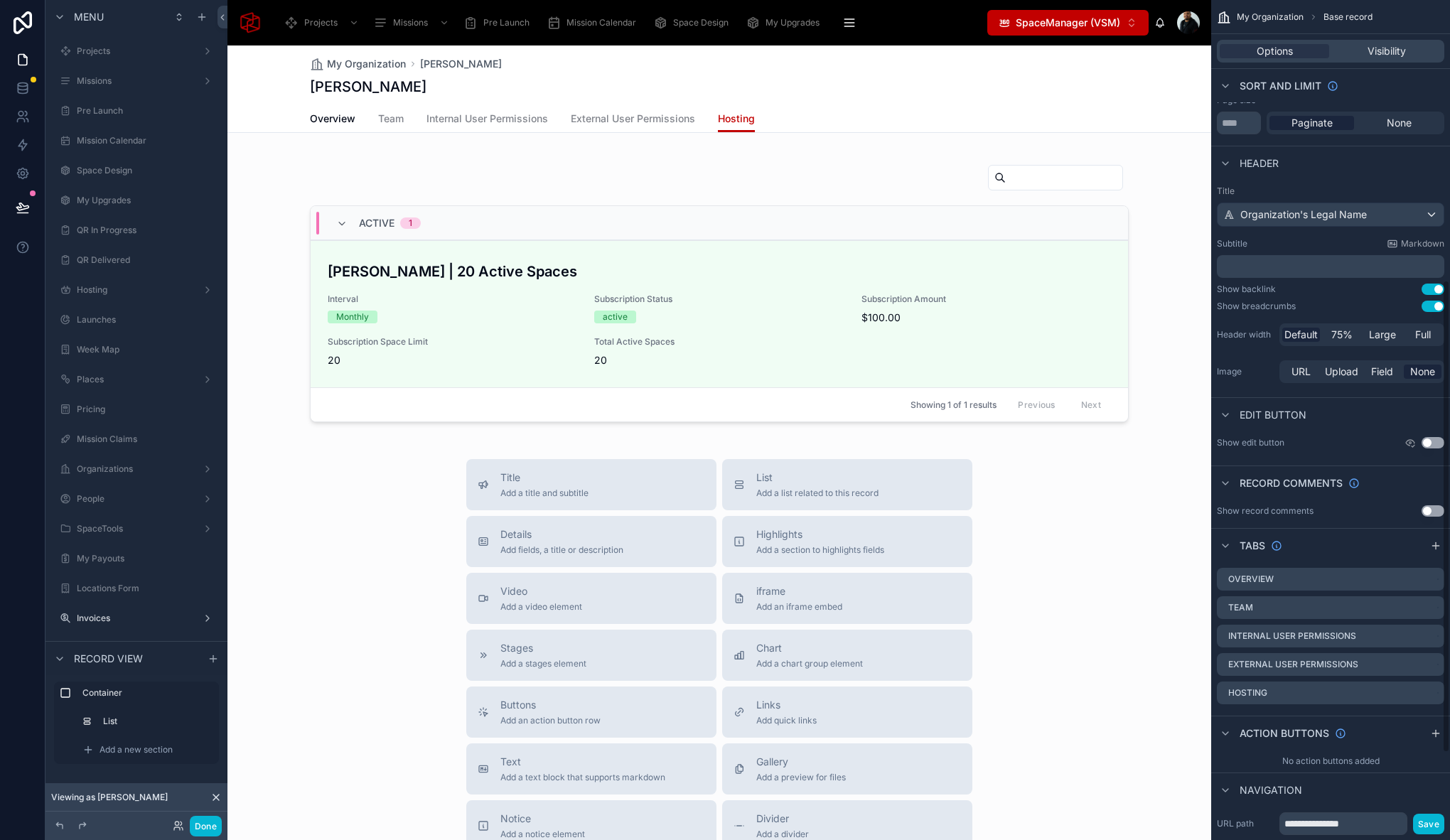
scroll to position [497, 0]
click at [1439, 691] on icon "scrollable content" at bounding box center [1433, 693] width 11 height 11
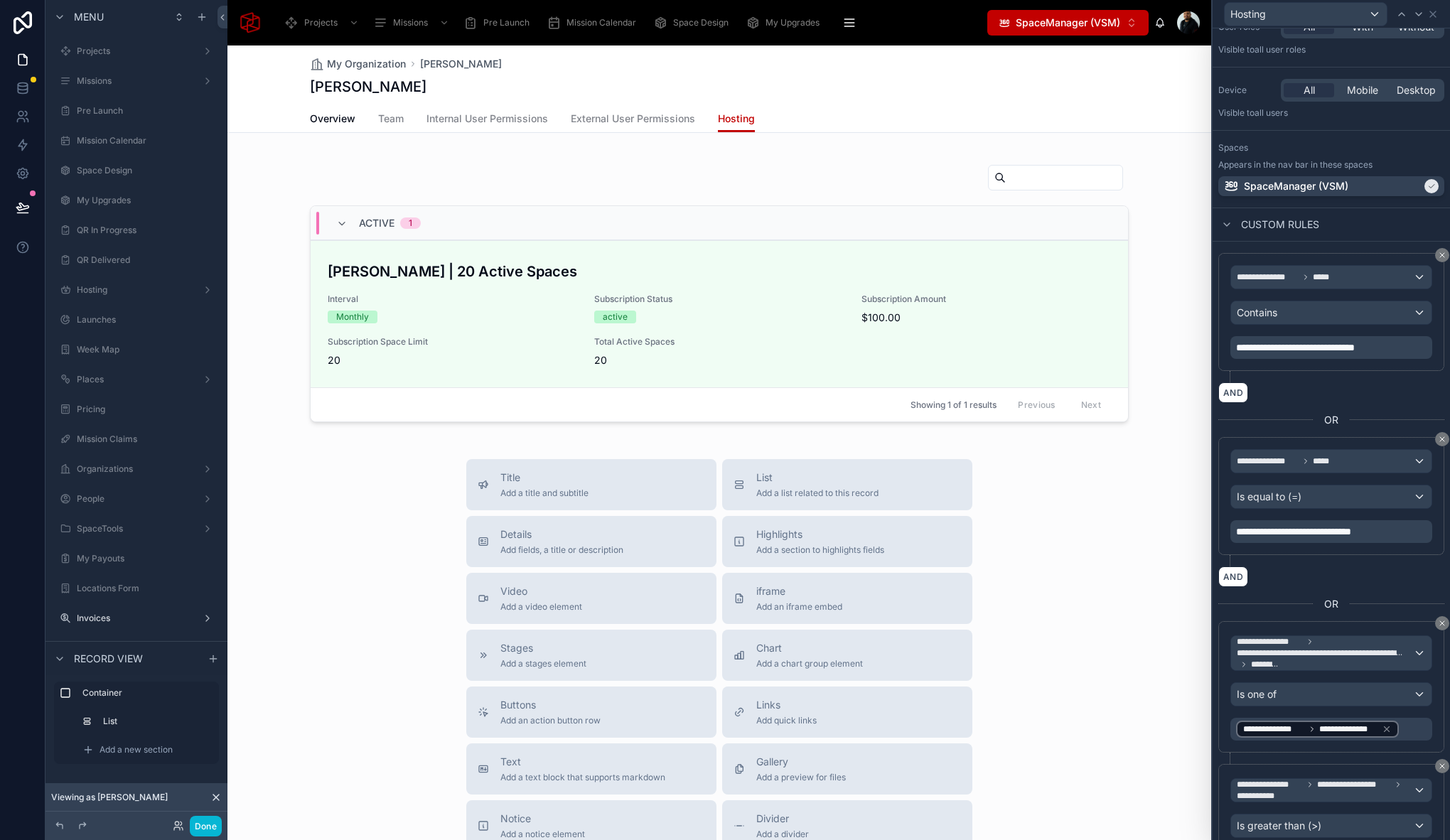
scroll to position [273, 0]
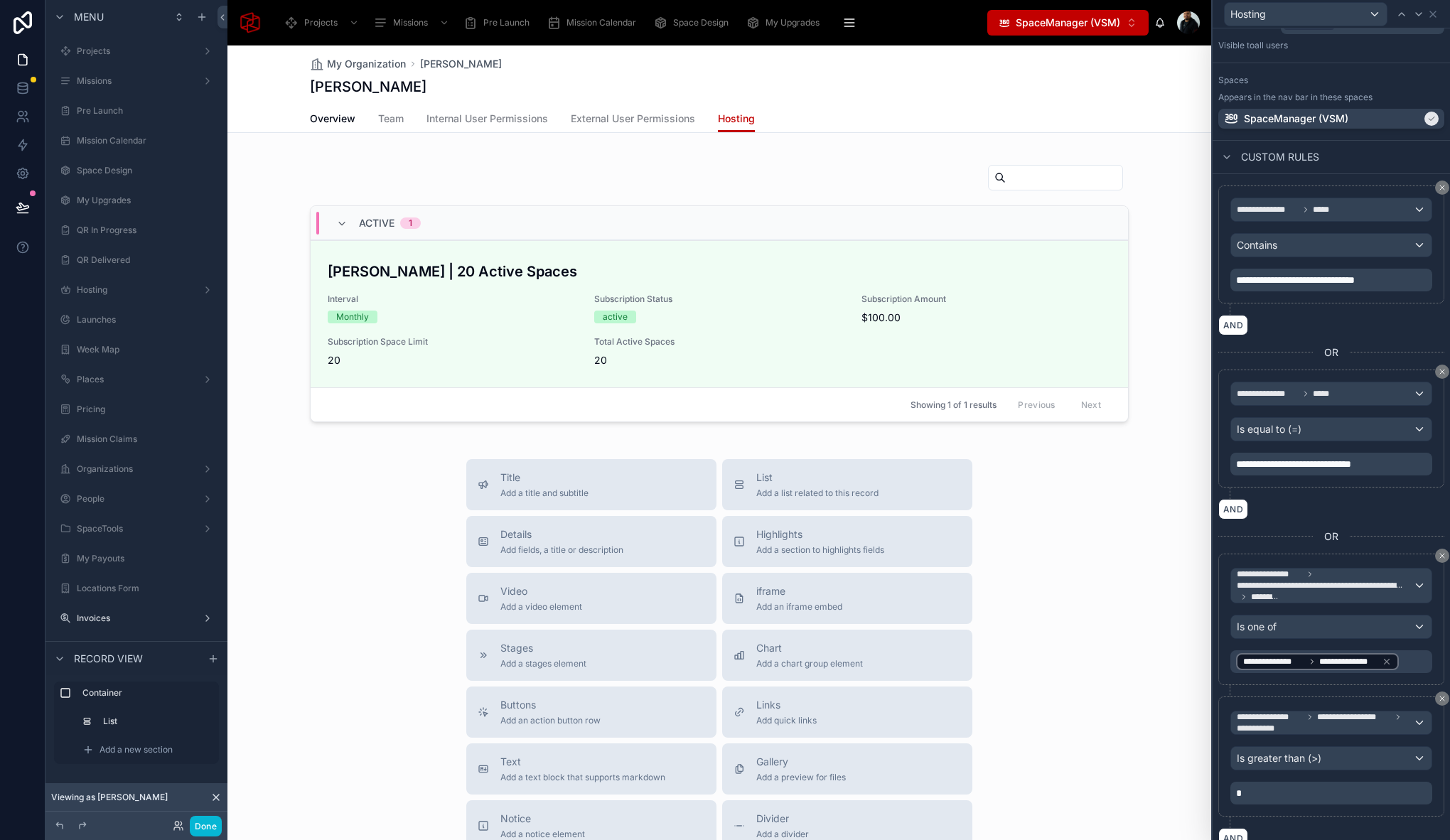
click at [212, 836] on div "Done" at bounding box center [136, 826] width 182 height 29
click at [211, 829] on button "Done" at bounding box center [206, 827] width 32 height 21
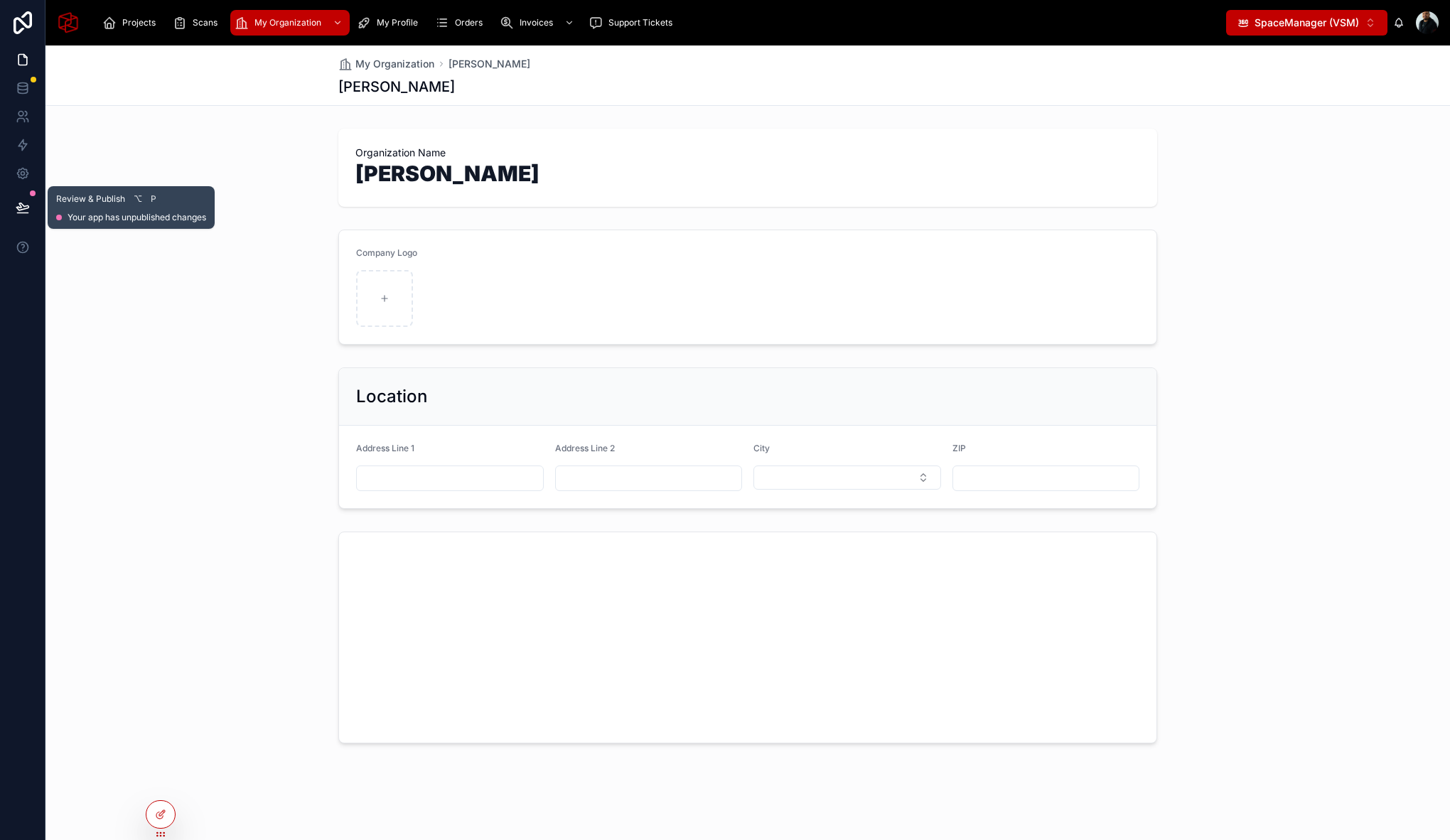
click at [21, 210] on icon at bounding box center [22, 207] width 14 height 14
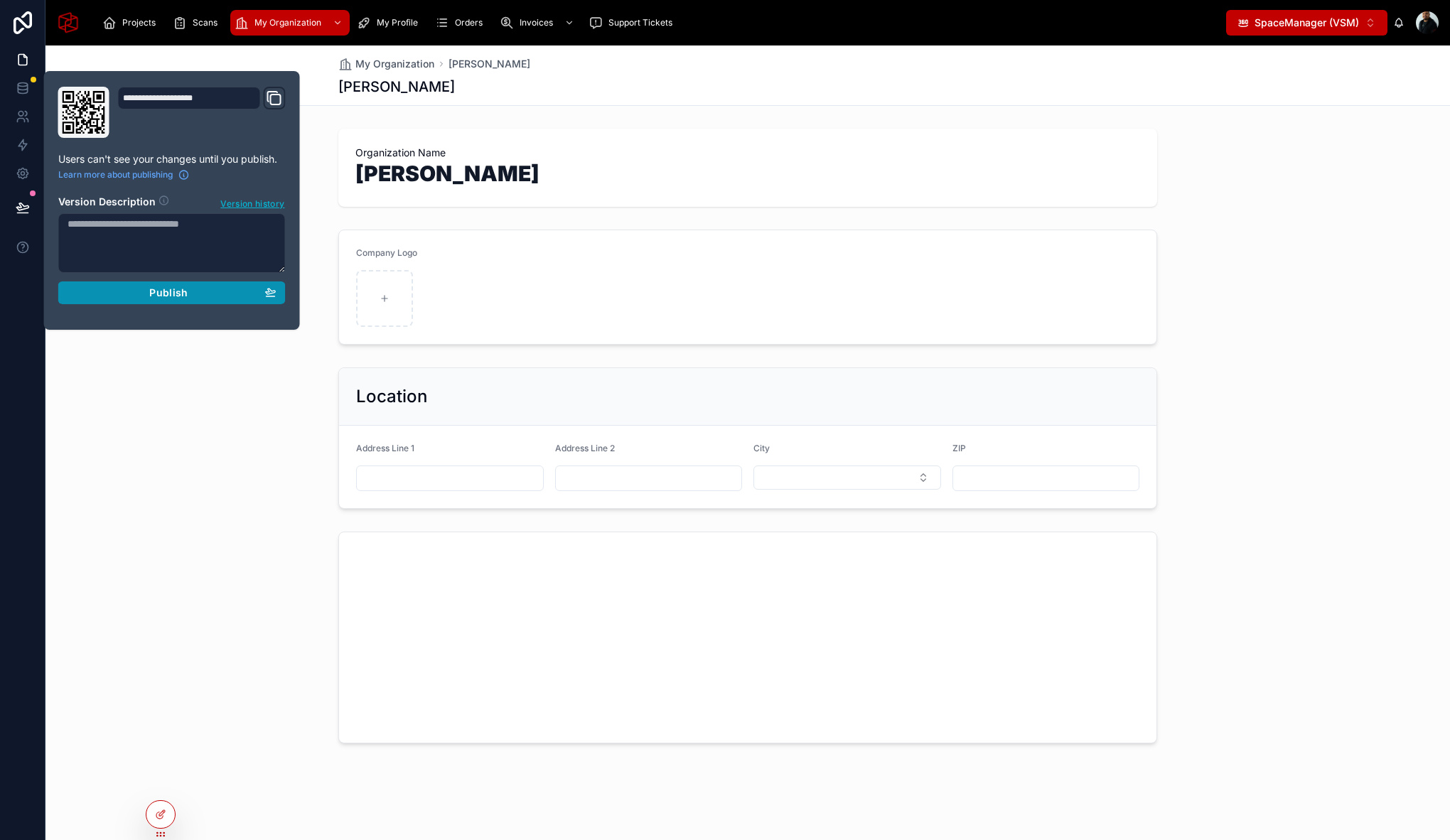
click at [150, 286] on button "Publish" at bounding box center [171, 293] width 228 height 23
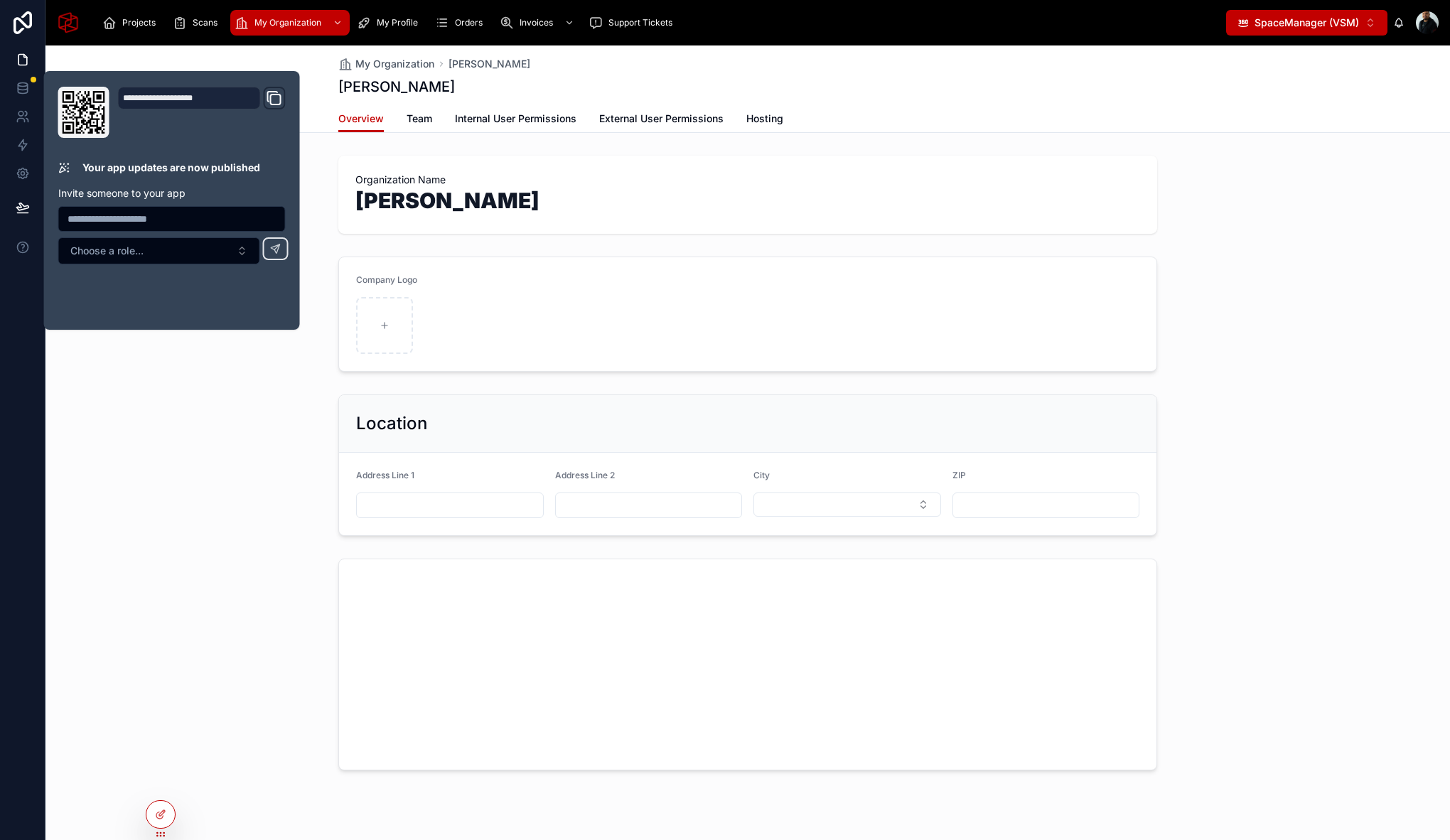
click at [191, 450] on div "Location Address Line 1 Address Line 2 City ZIP" at bounding box center [748, 465] width 1405 height 152
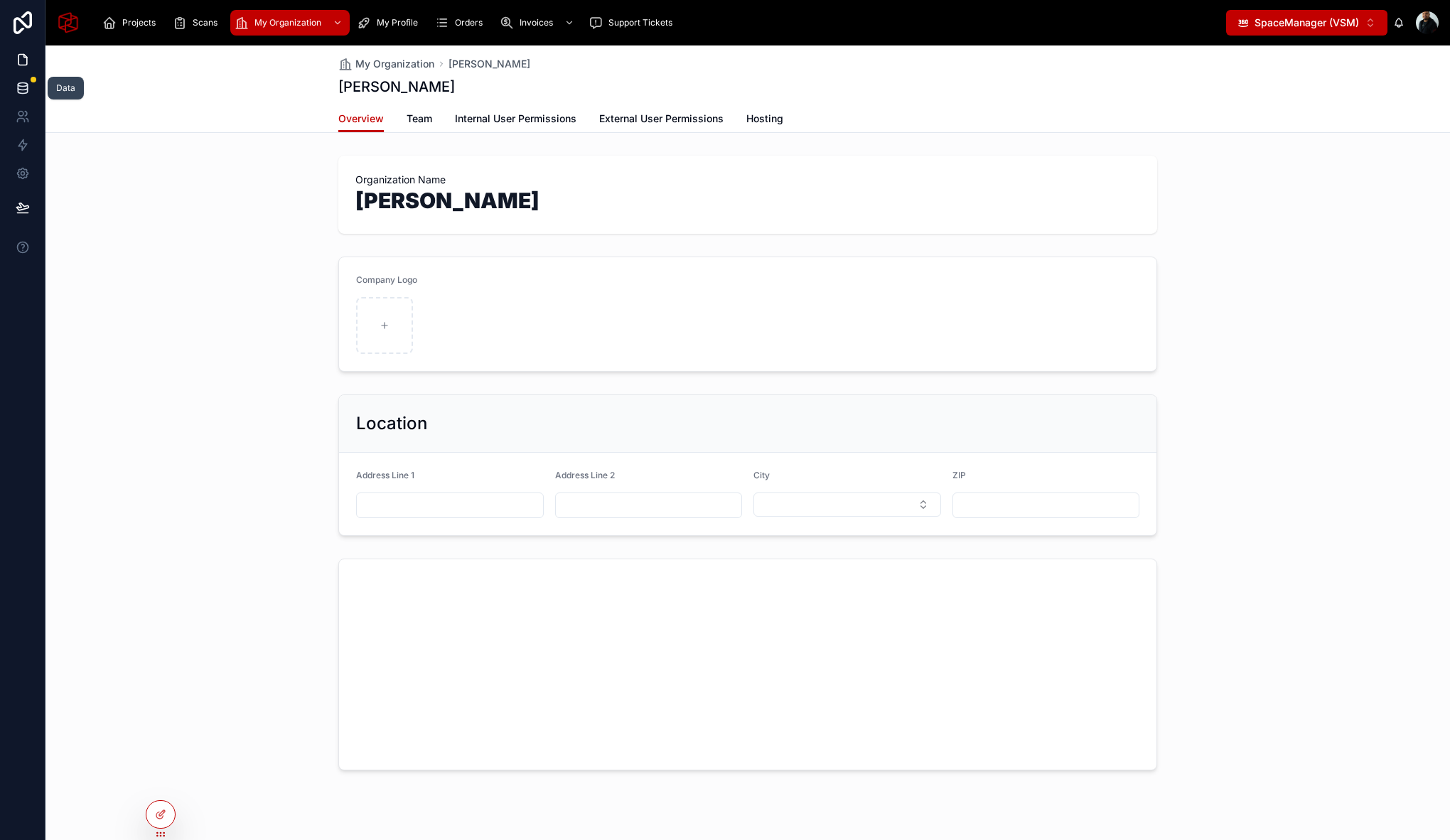
click at [26, 85] on icon at bounding box center [22, 88] width 14 height 14
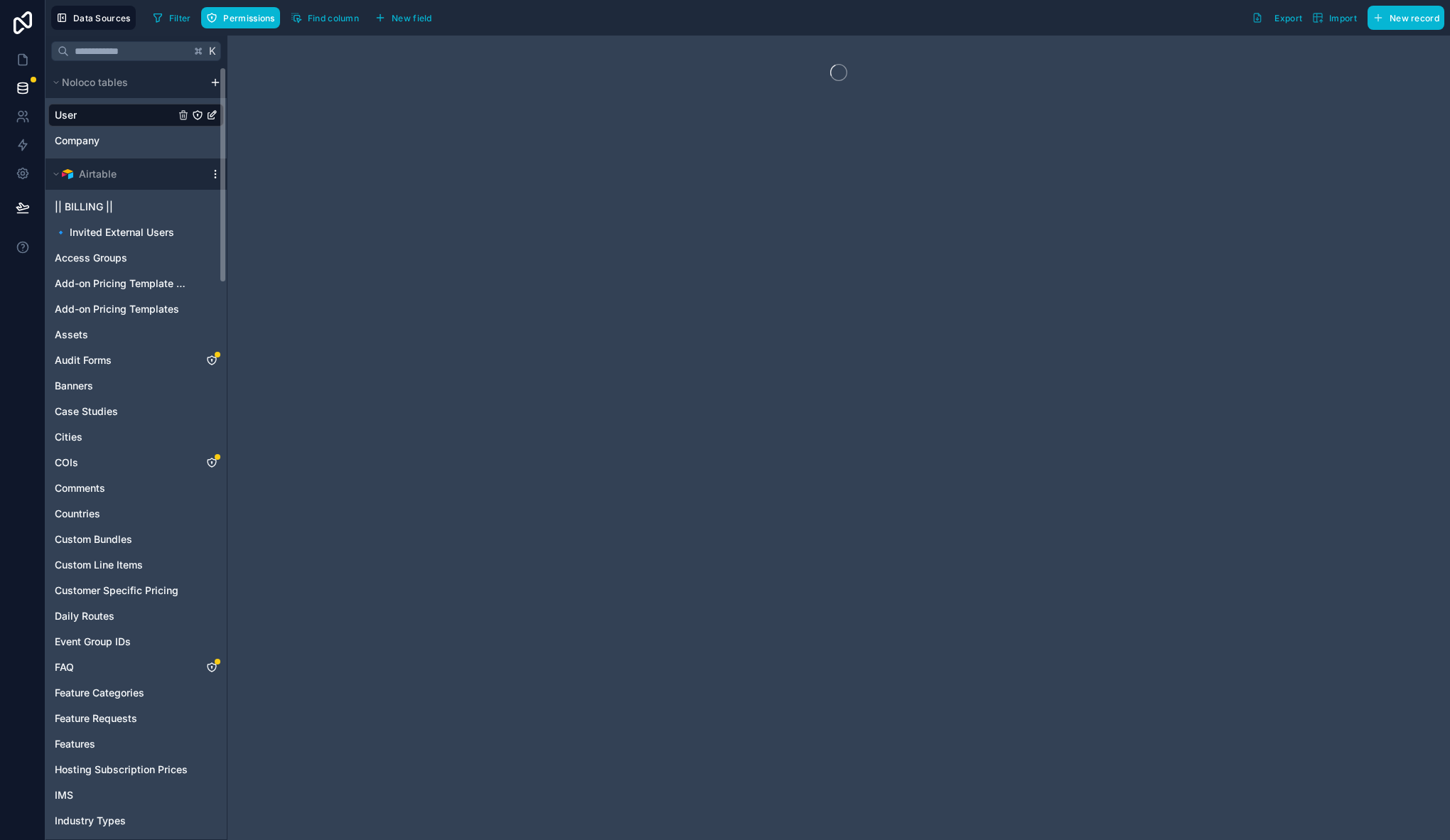
click at [214, 172] on icon "scrollable content" at bounding box center [215, 174] width 11 height 11
click at [290, 221] on span "Queue data sync" at bounding box center [288, 227] width 102 height 11
click at [298, 253] on span "Queue schema sync" at bounding box center [288, 250] width 102 height 11
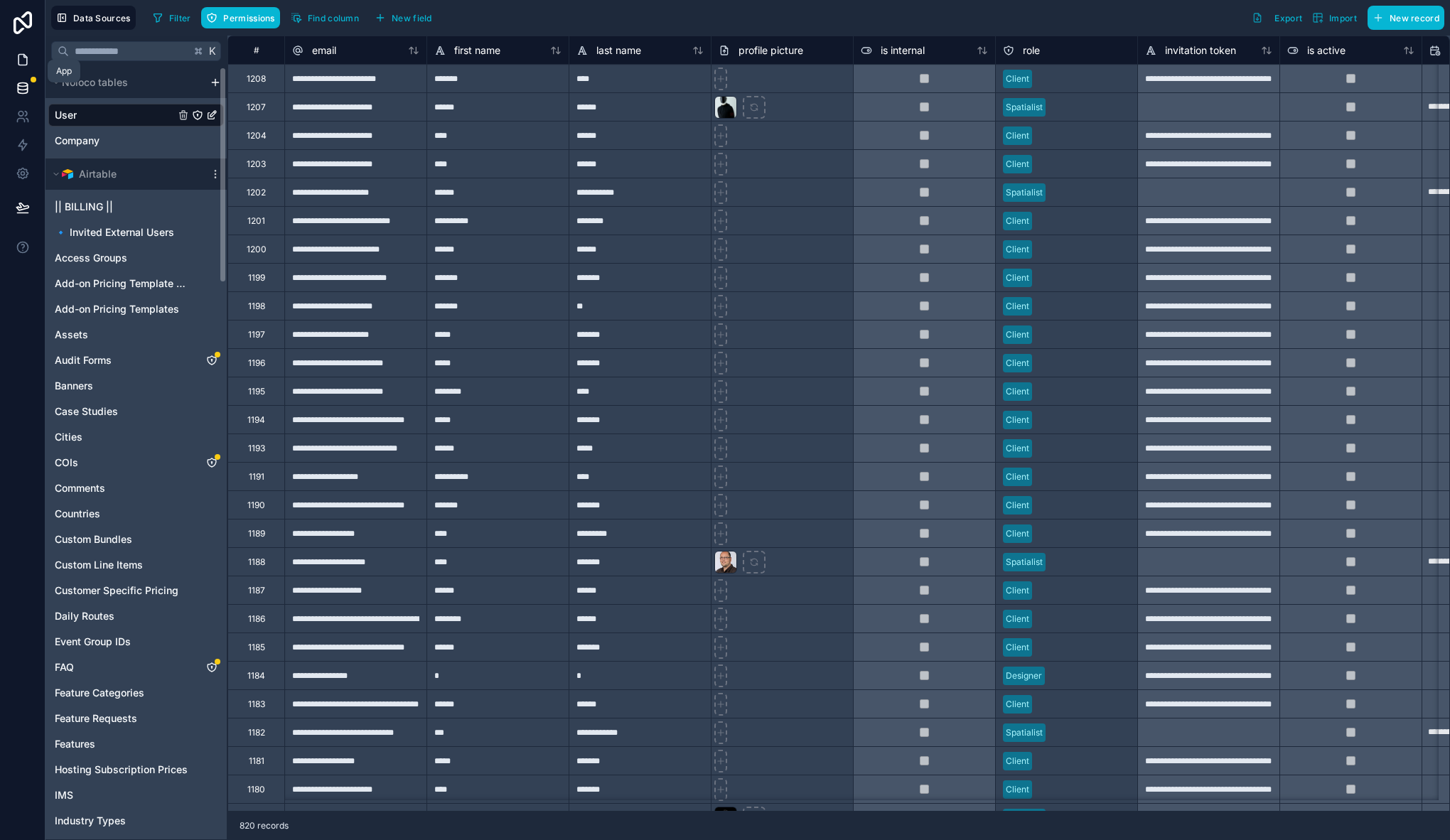
click at [30, 63] on link at bounding box center [22, 60] width 45 height 29
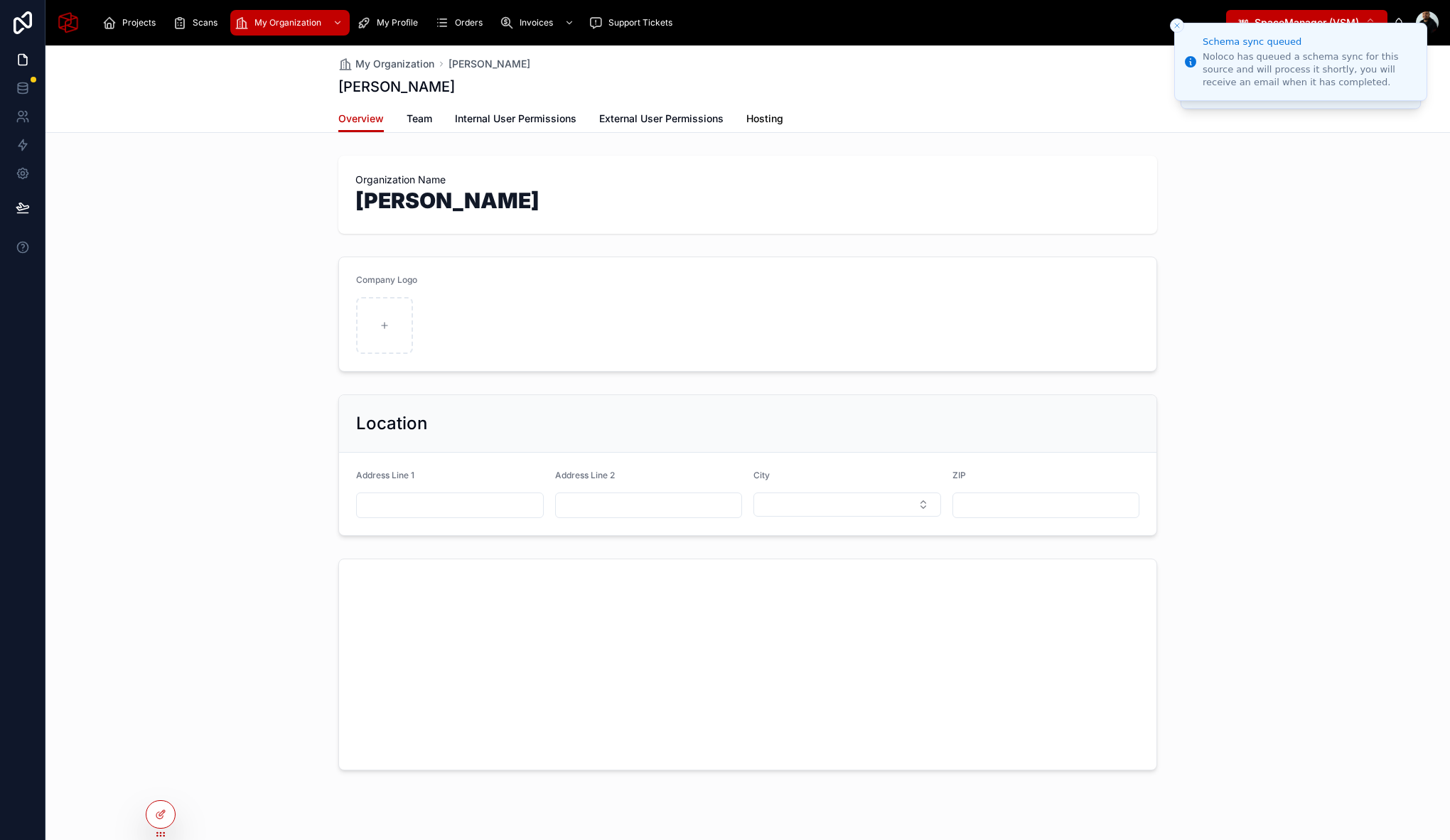
click at [754, 115] on span "Hosting" at bounding box center [765, 118] width 37 height 14
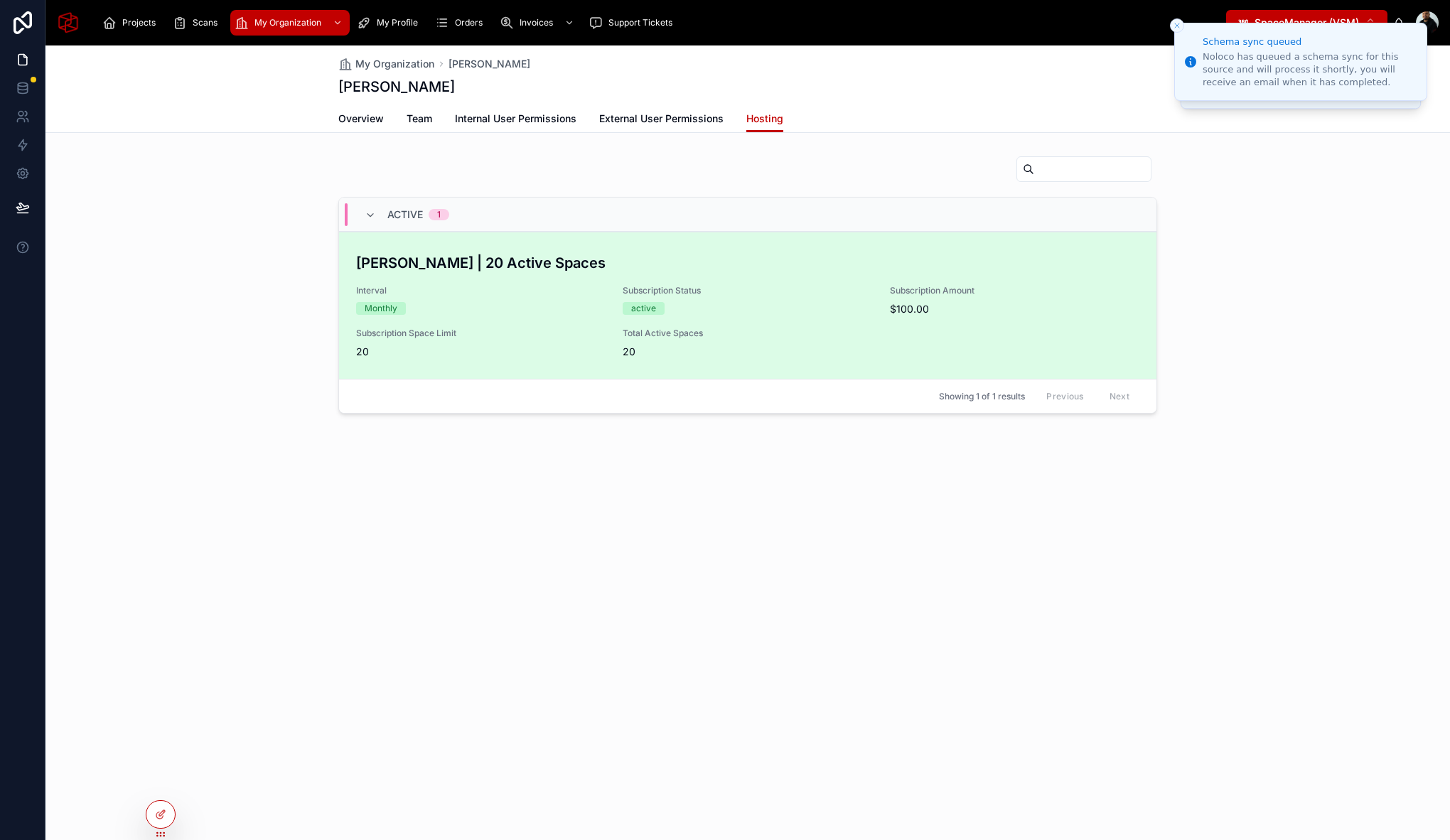
click at [473, 316] on div "Sameh | 20 Active Spaces Interval Monthly Subscription Status active Subscripti…" at bounding box center [748, 306] width 783 height 107
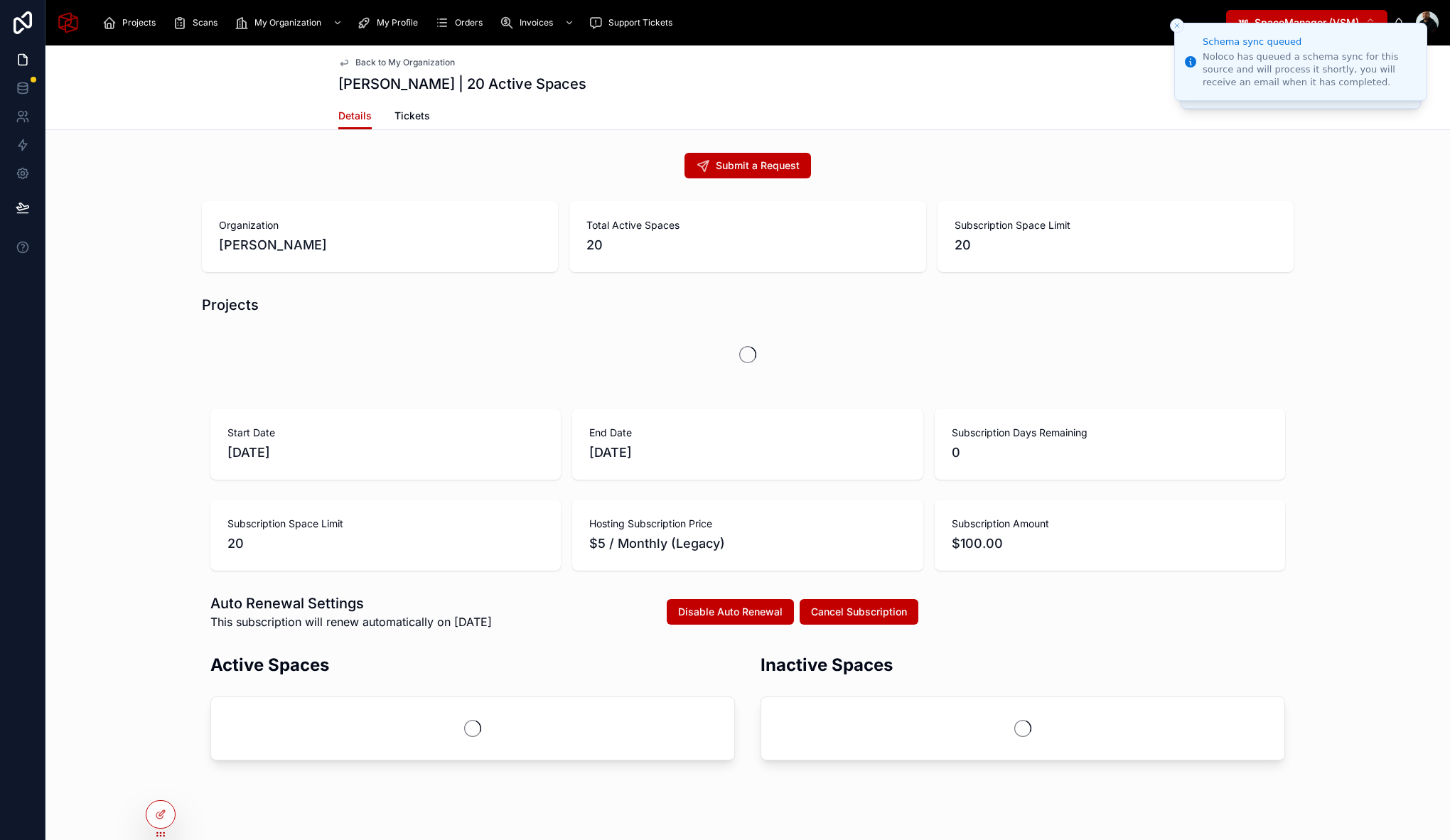
scroll to position [17, 0]
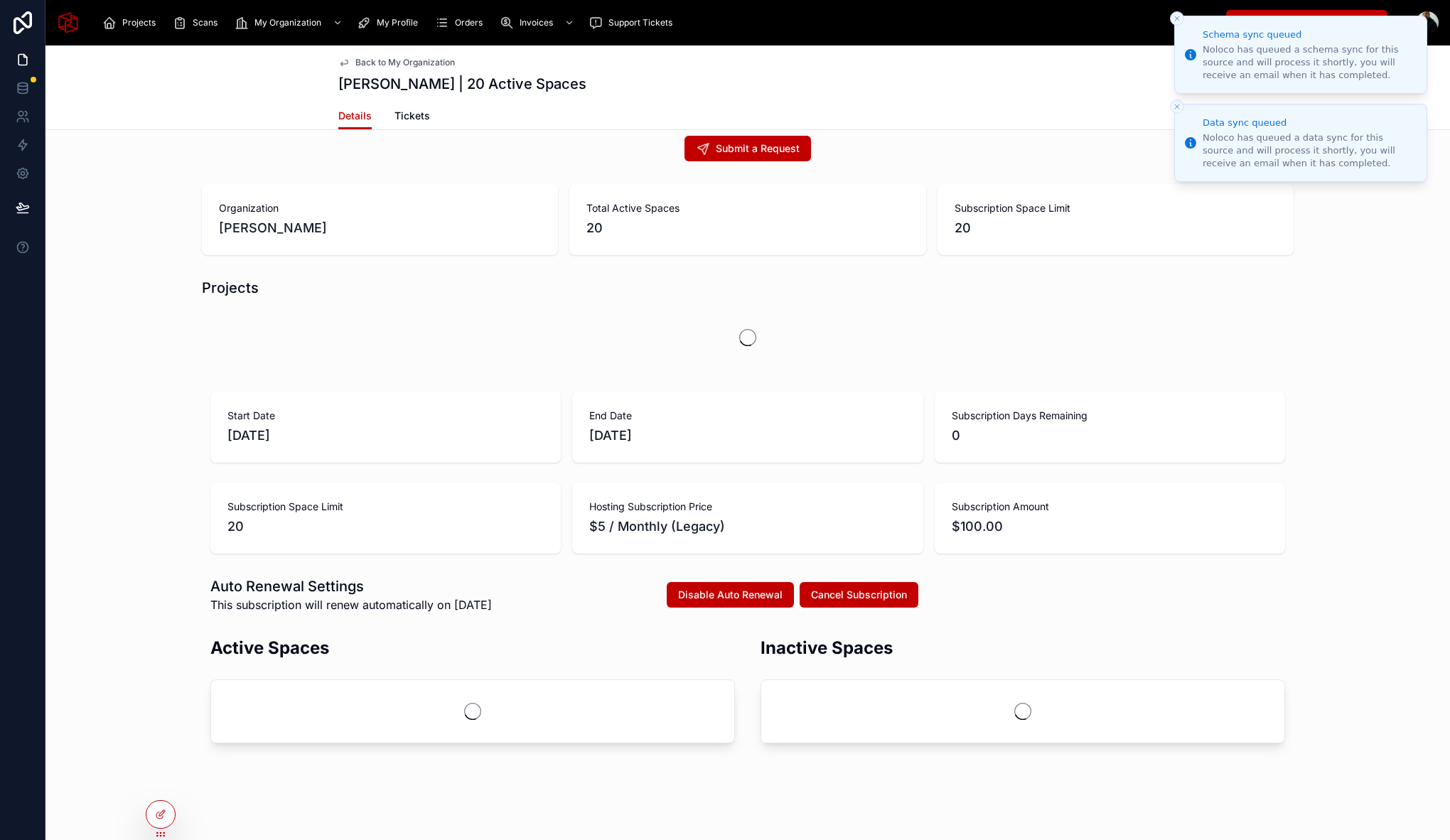
click at [1178, 22] on icon "Close toast" at bounding box center [1177, 18] width 9 height 9
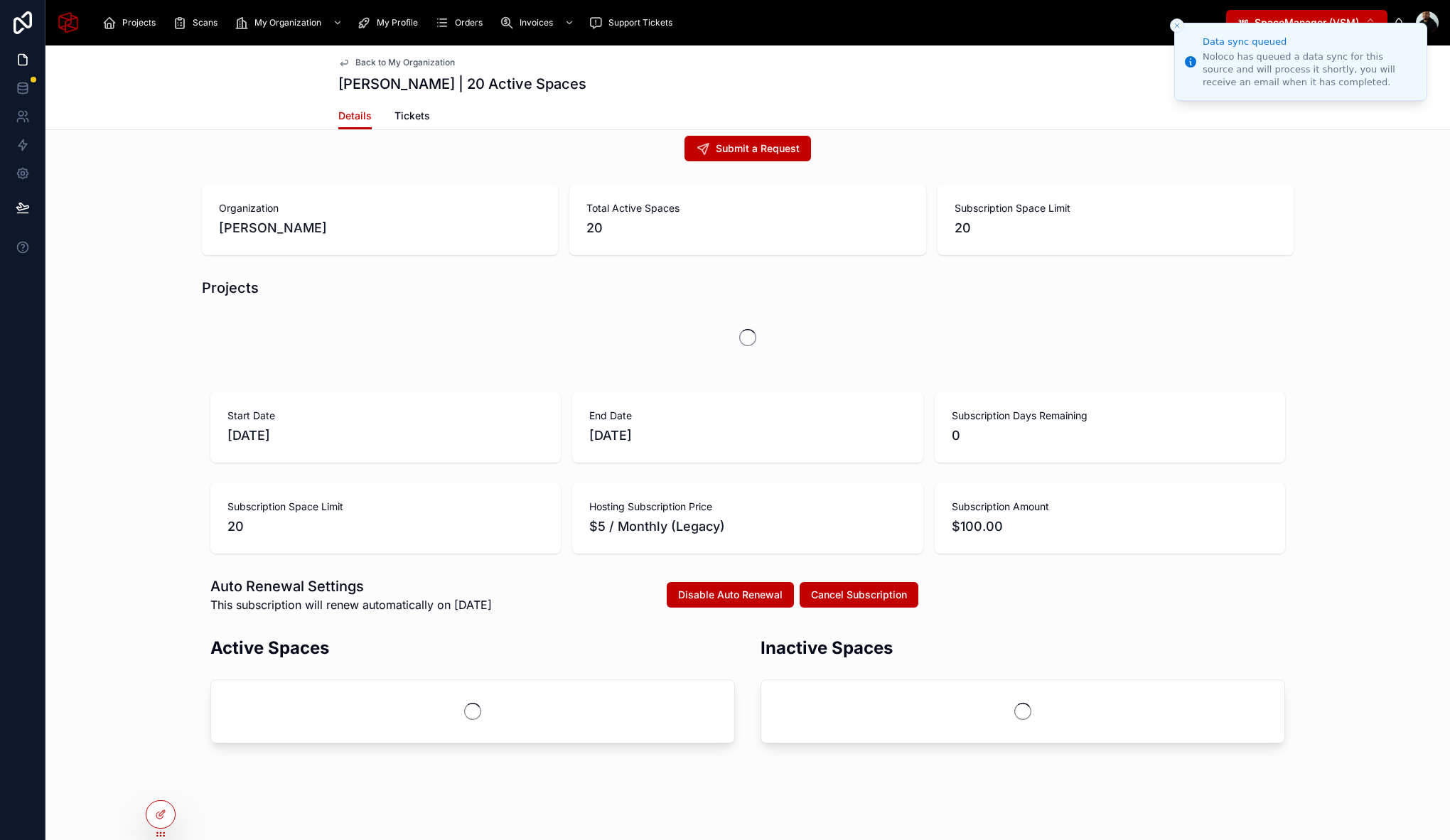
click at [1178, 19] on button "Close toast" at bounding box center [1177, 25] width 14 height 14
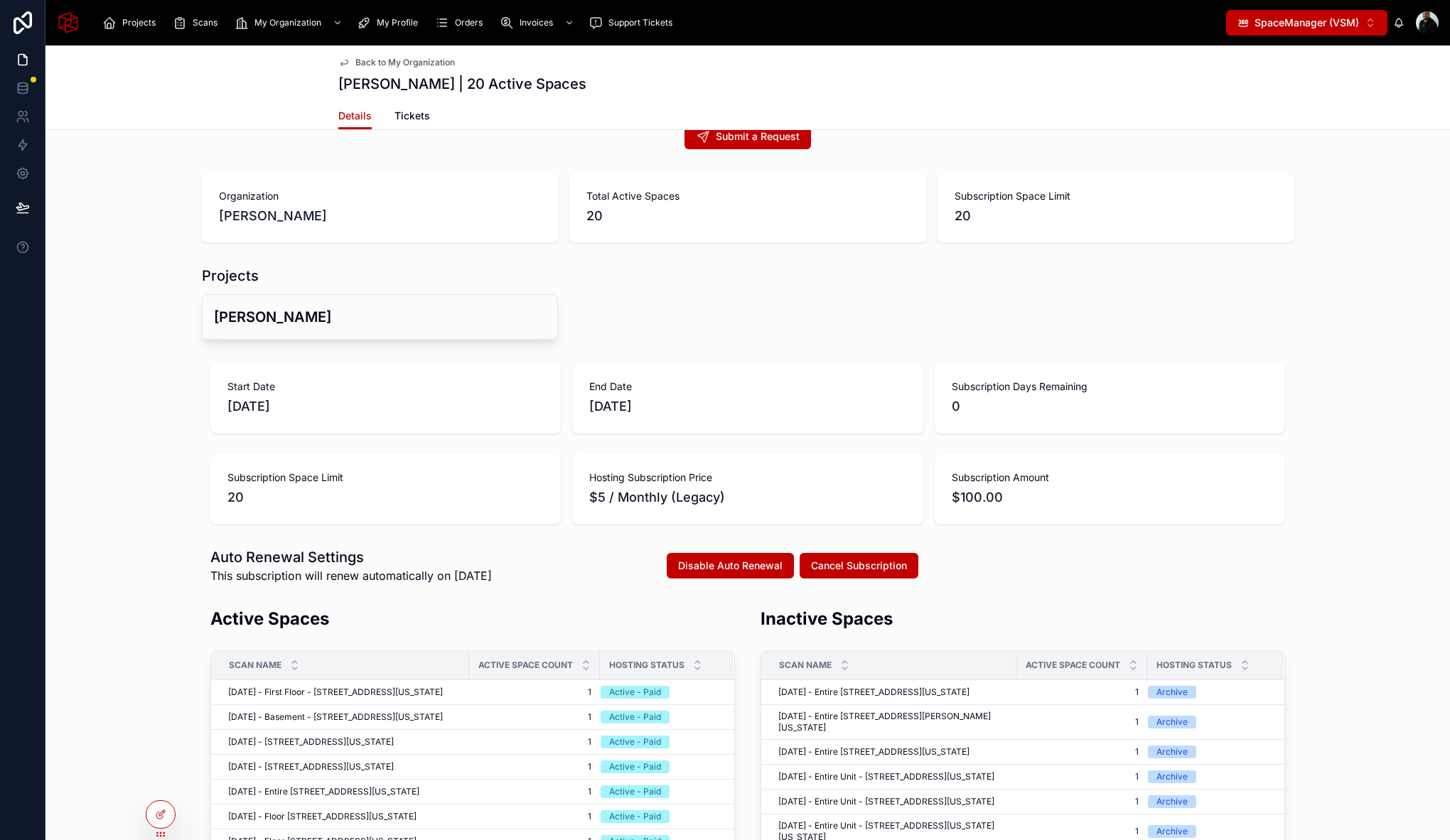
scroll to position [0, 0]
